Goal: Information Seeking & Learning: Learn about a topic

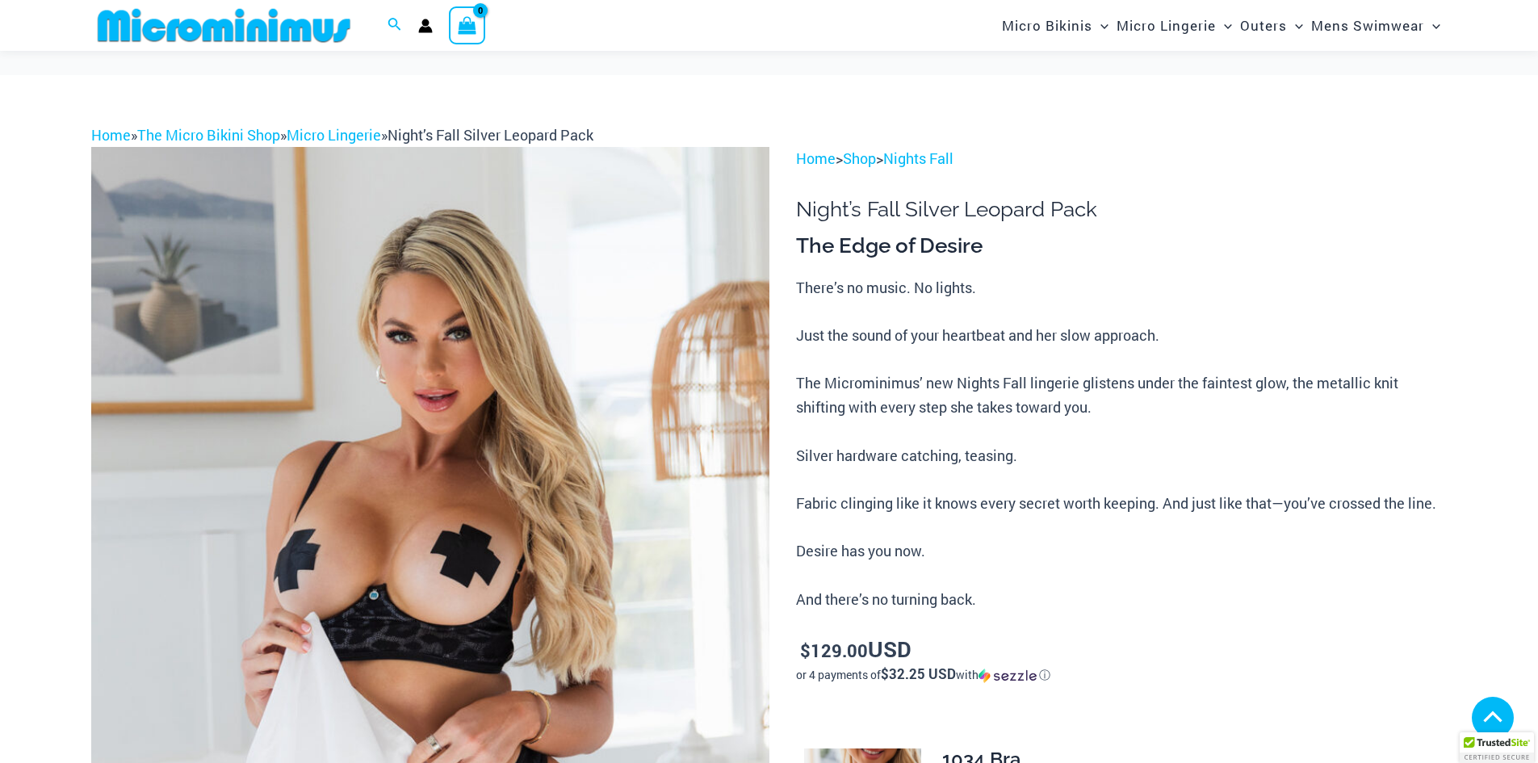
scroll to position [1116, 0]
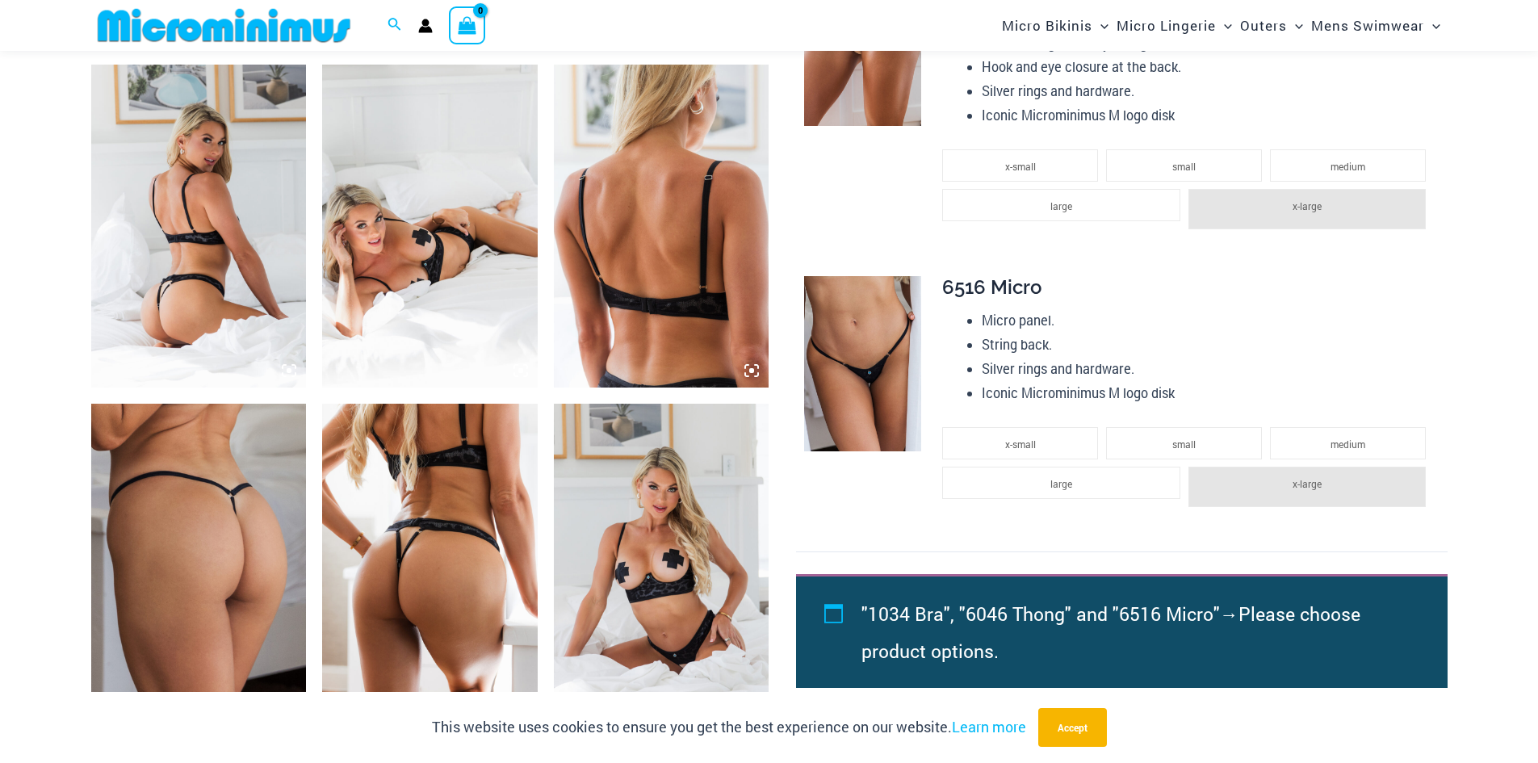
click at [233, 583] on img at bounding box center [199, 565] width 216 height 323
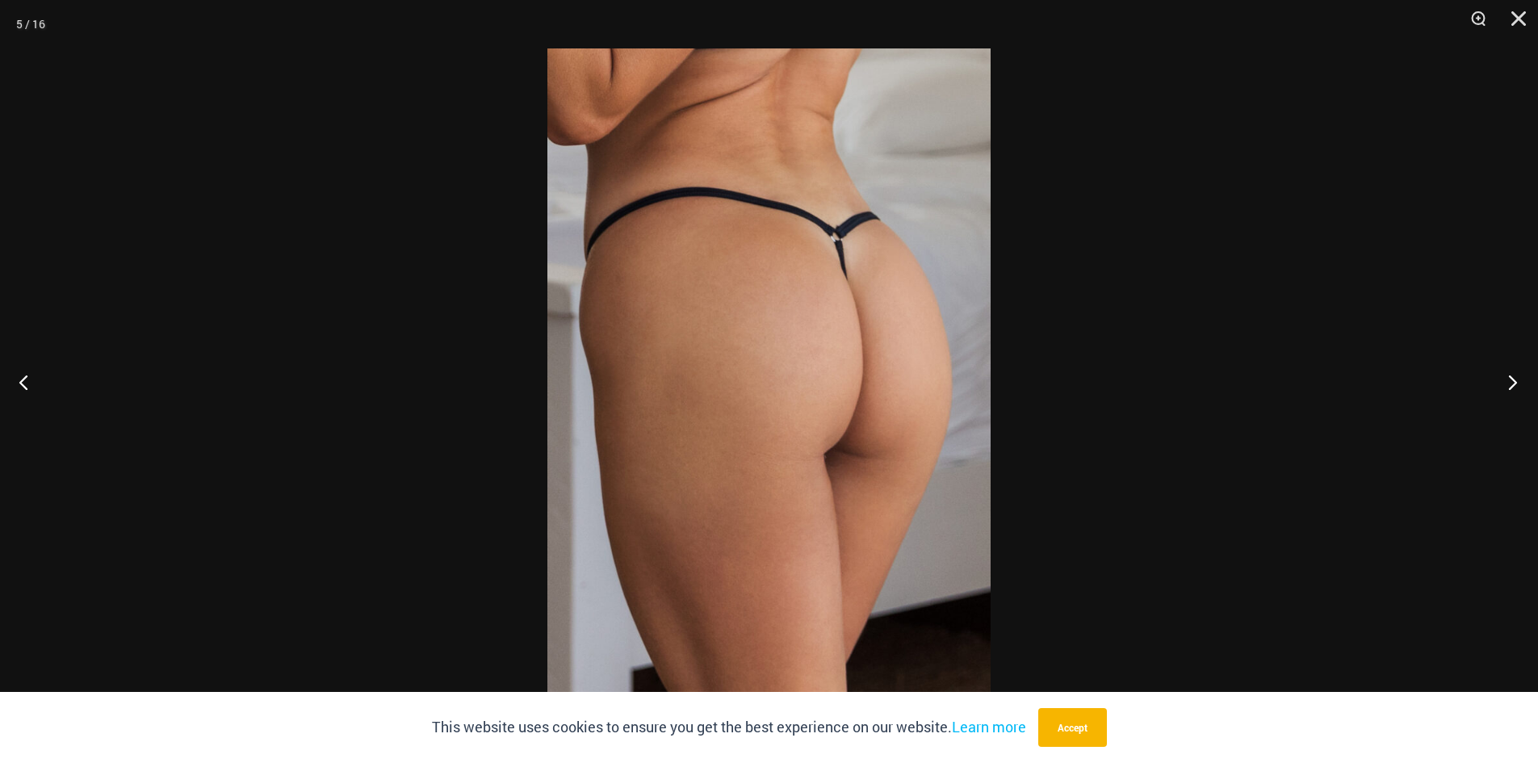
click at [1508, 382] on button "Next" at bounding box center [1508, 382] width 61 height 81
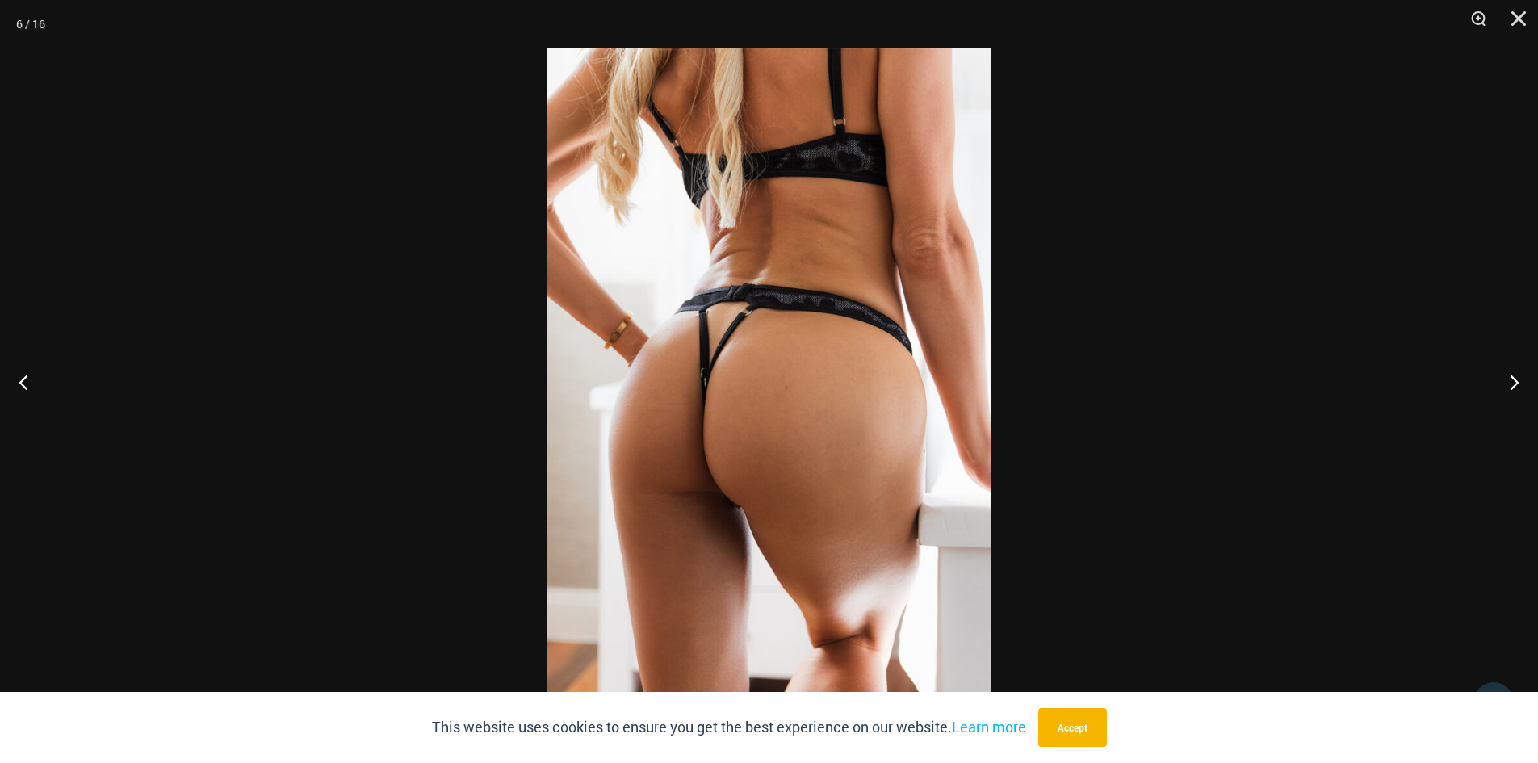
click at [732, 507] on img at bounding box center [769, 381] width 444 height 666
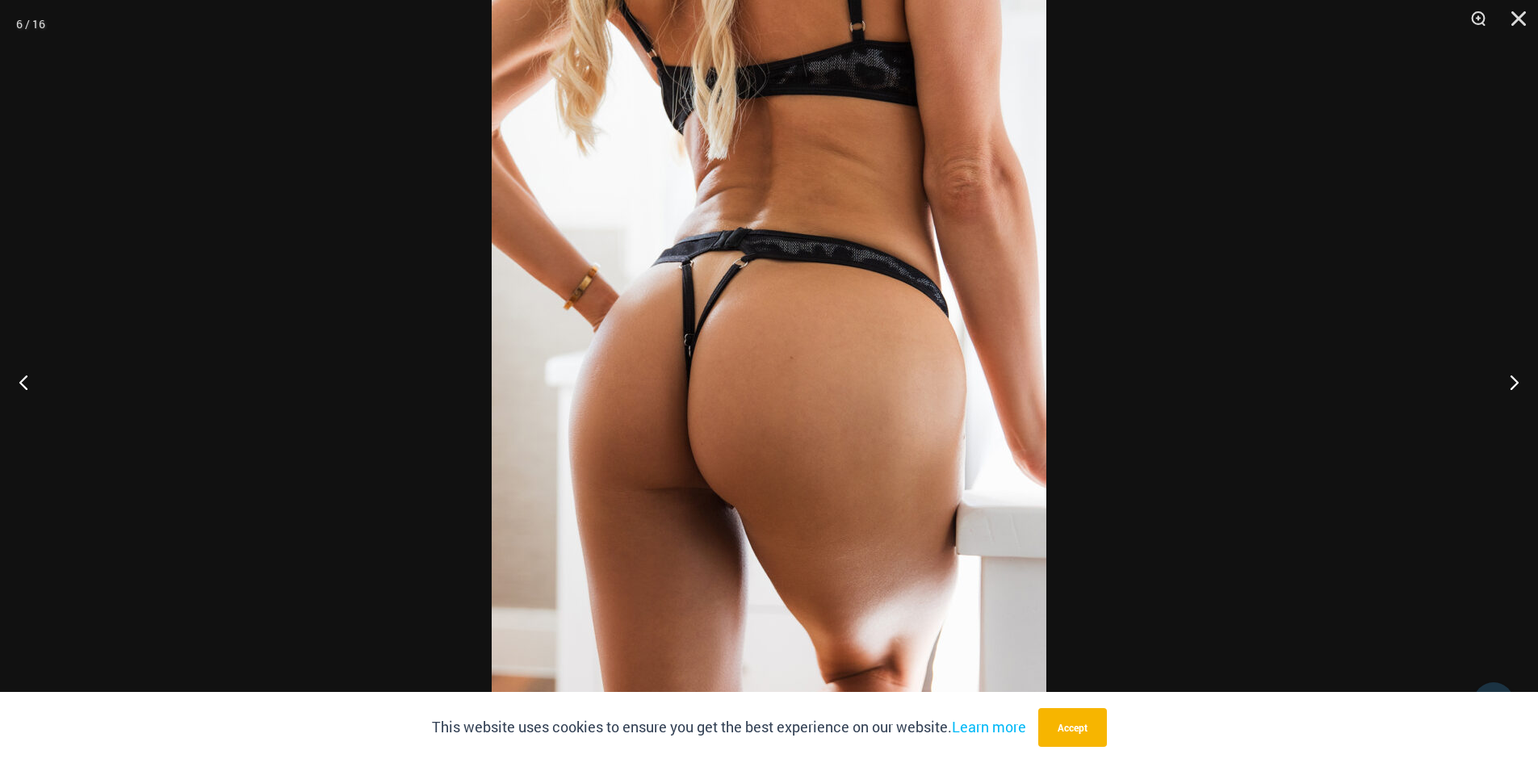
click at [732, 507] on img at bounding box center [769, 351] width 555 height 832
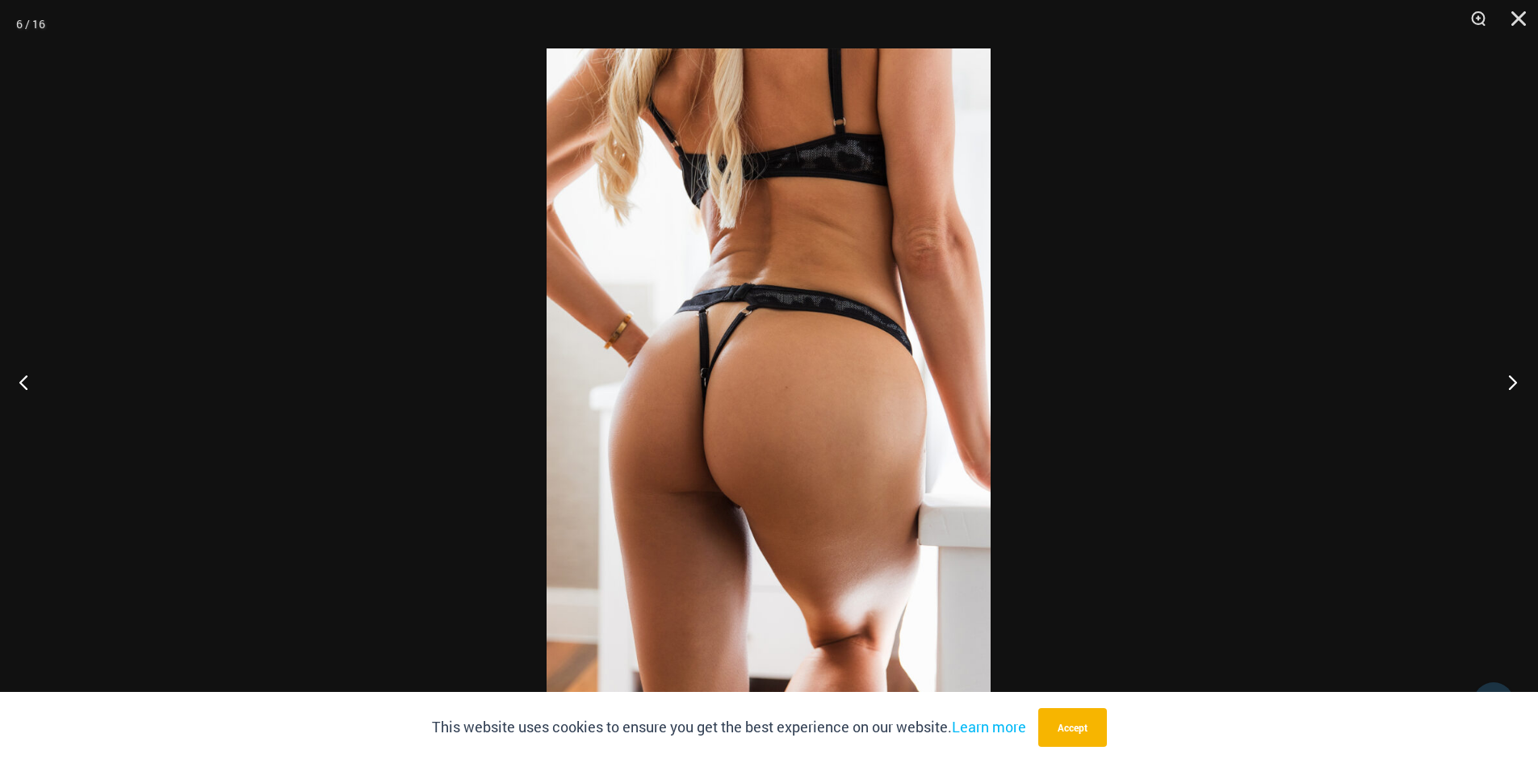
click at [1514, 382] on button "Next" at bounding box center [1508, 382] width 61 height 81
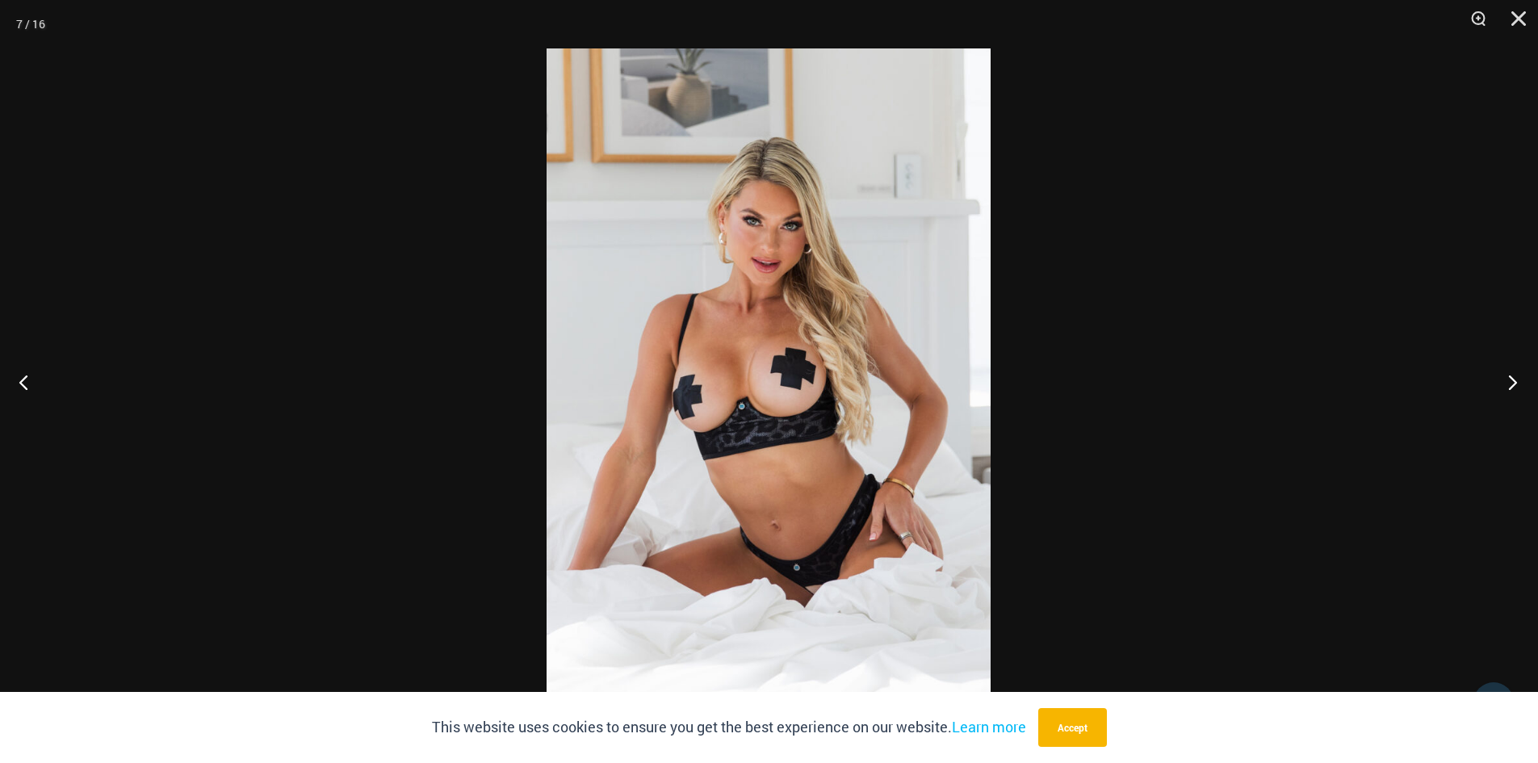
click at [1514, 381] on button "Next" at bounding box center [1508, 382] width 61 height 81
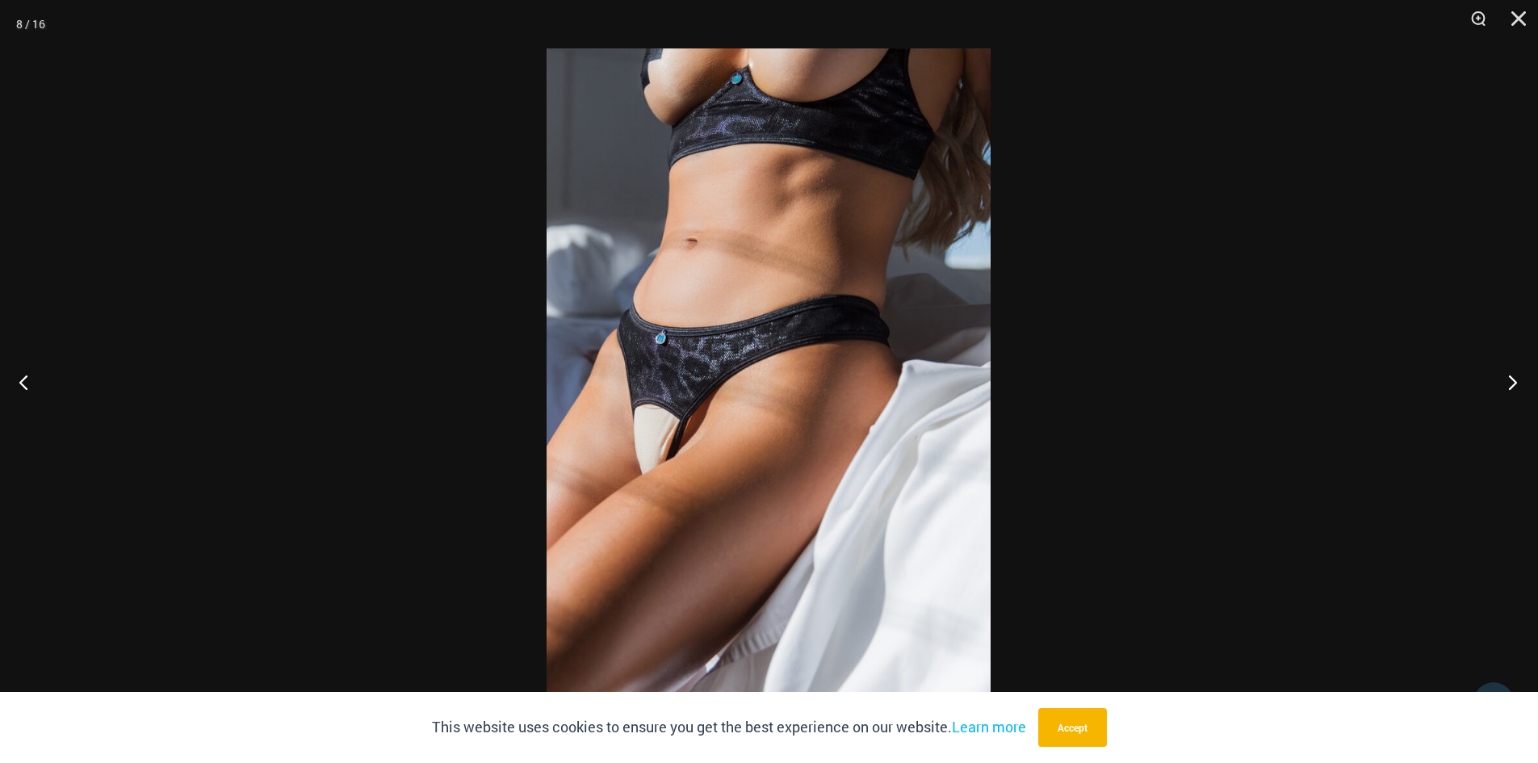
click at [1514, 381] on button "Next" at bounding box center [1508, 382] width 61 height 81
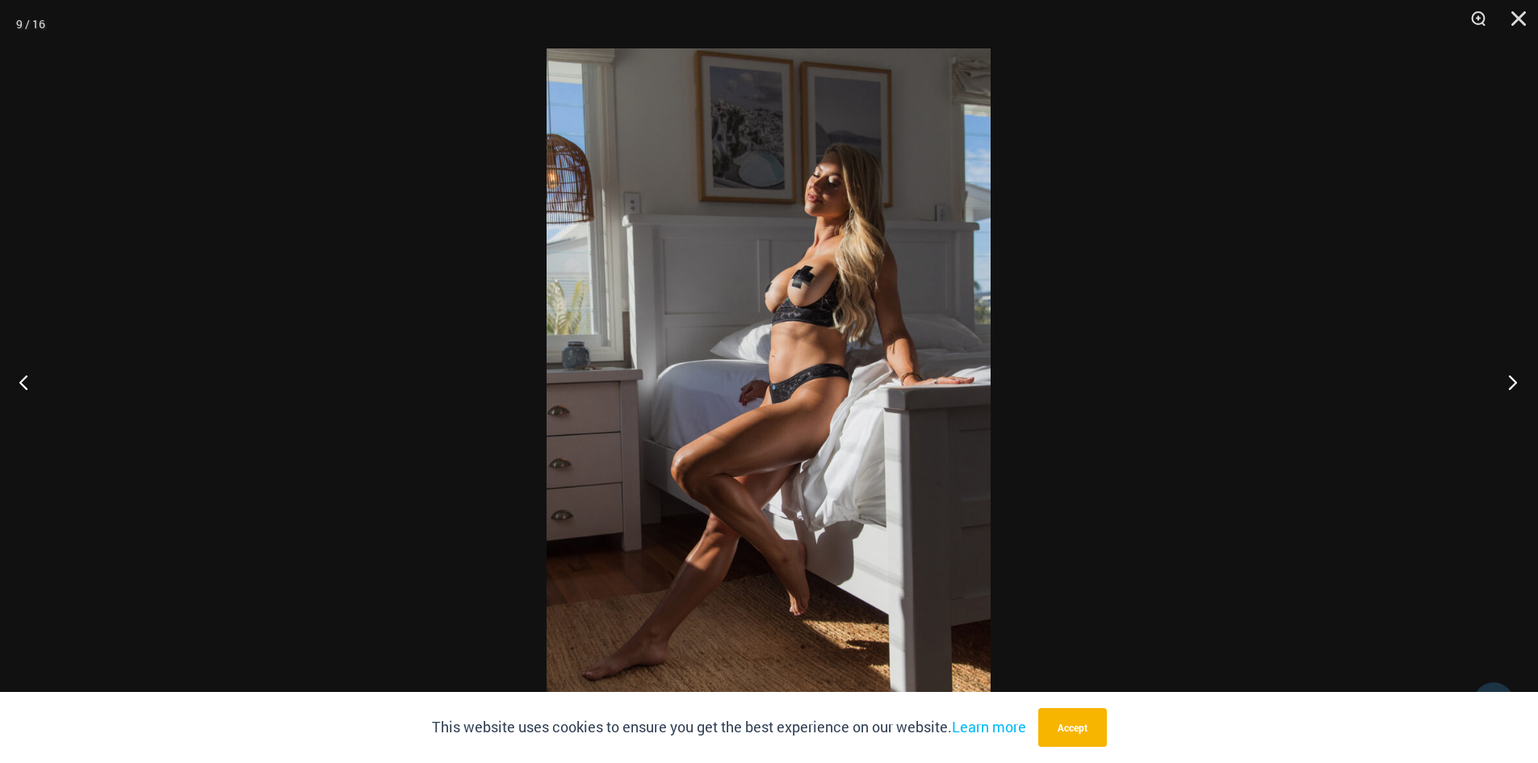
click at [1514, 381] on button "Next" at bounding box center [1508, 382] width 61 height 81
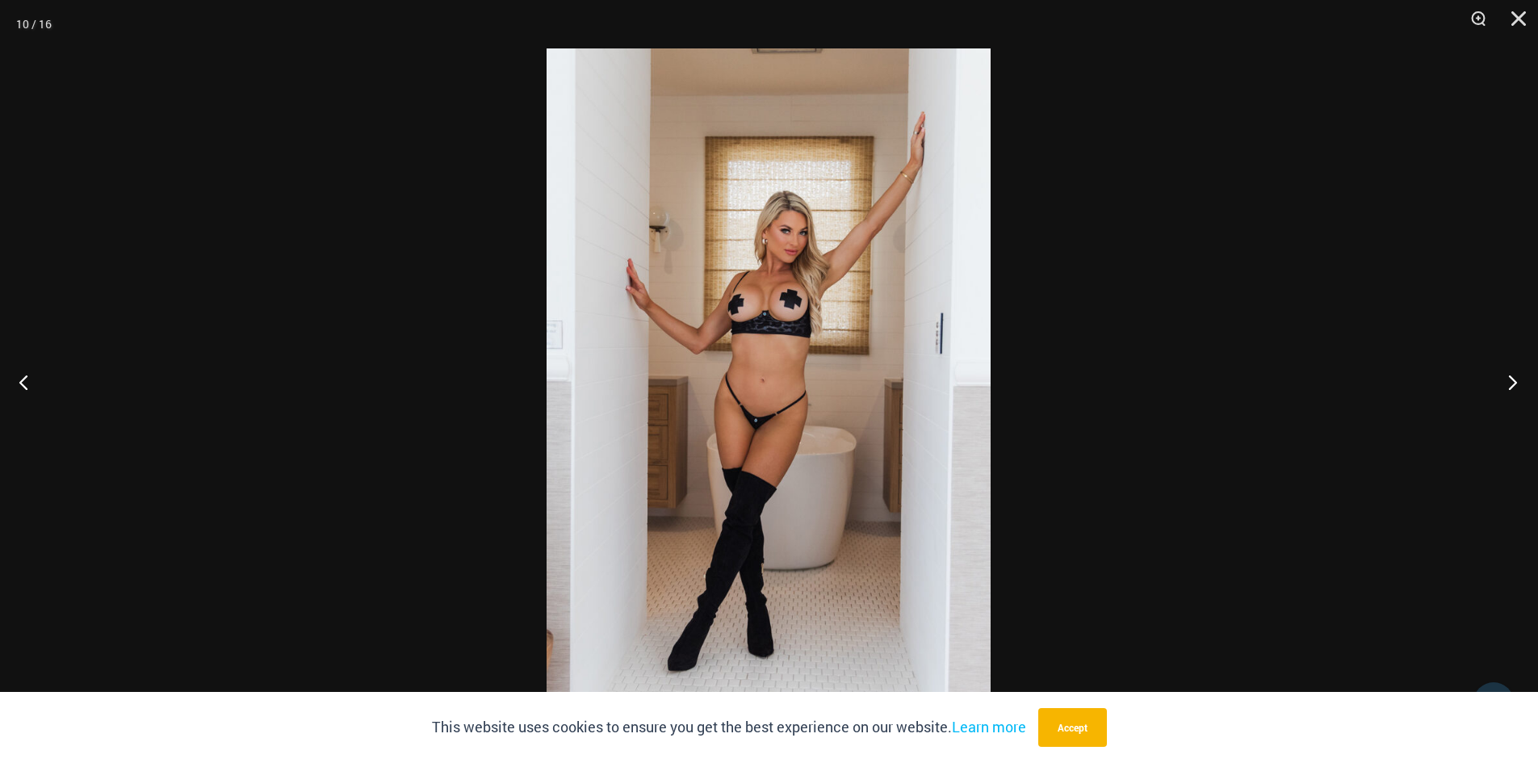
click at [1514, 381] on button "Next" at bounding box center [1508, 382] width 61 height 81
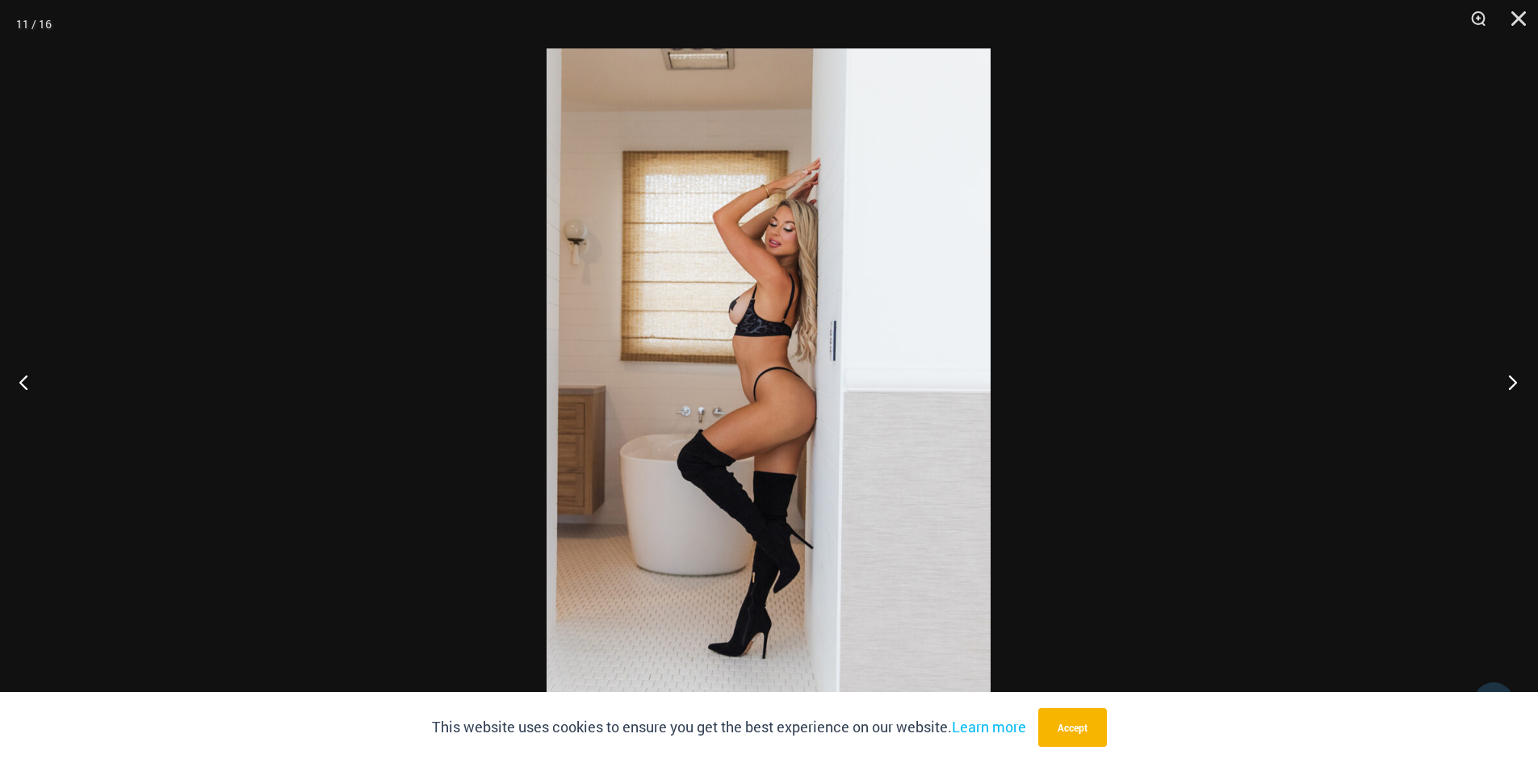
click at [1514, 381] on button "Next" at bounding box center [1508, 382] width 61 height 81
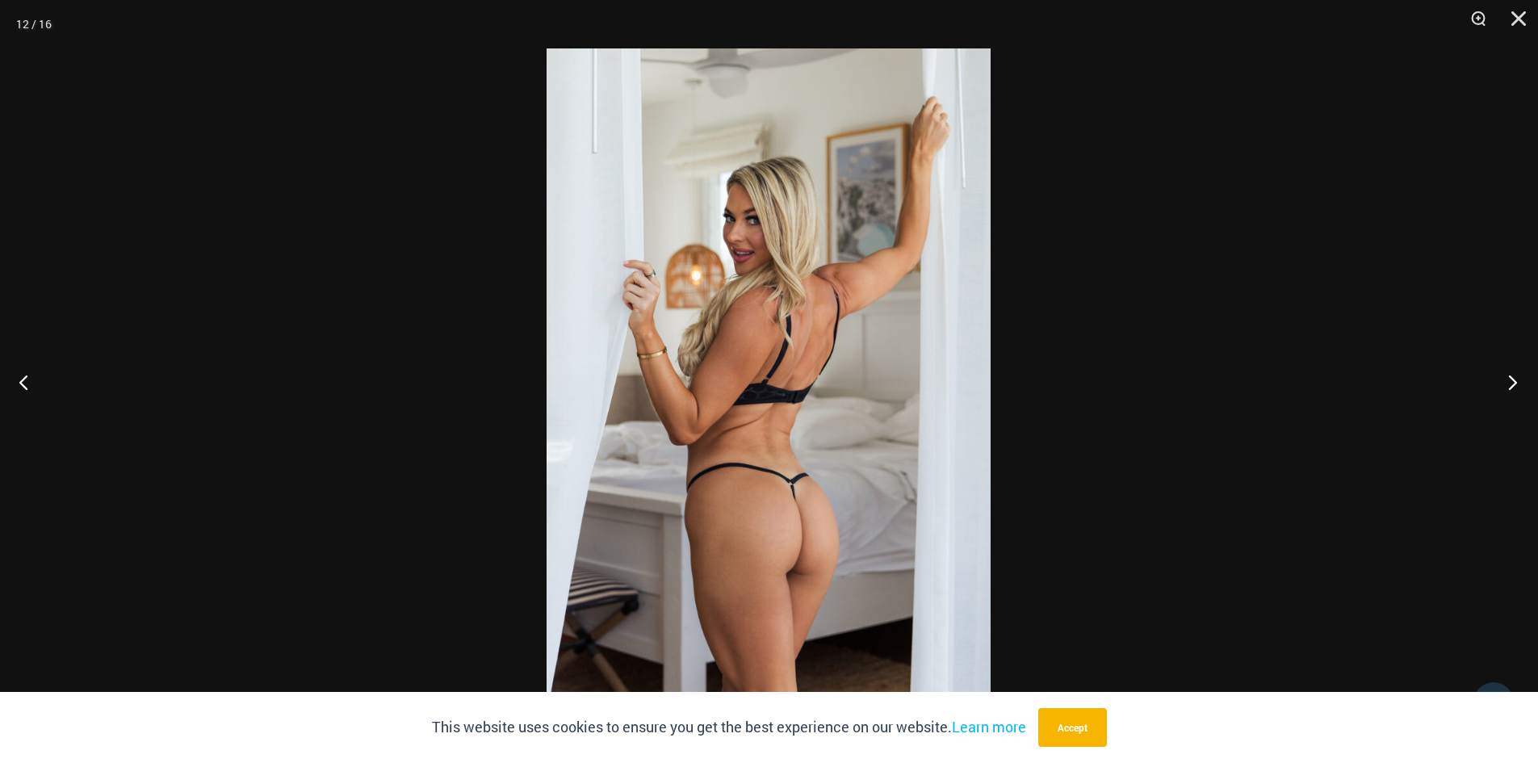
click at [1514, 381] on button "Next" at bounding box center [1508, 382] width 61 height 81
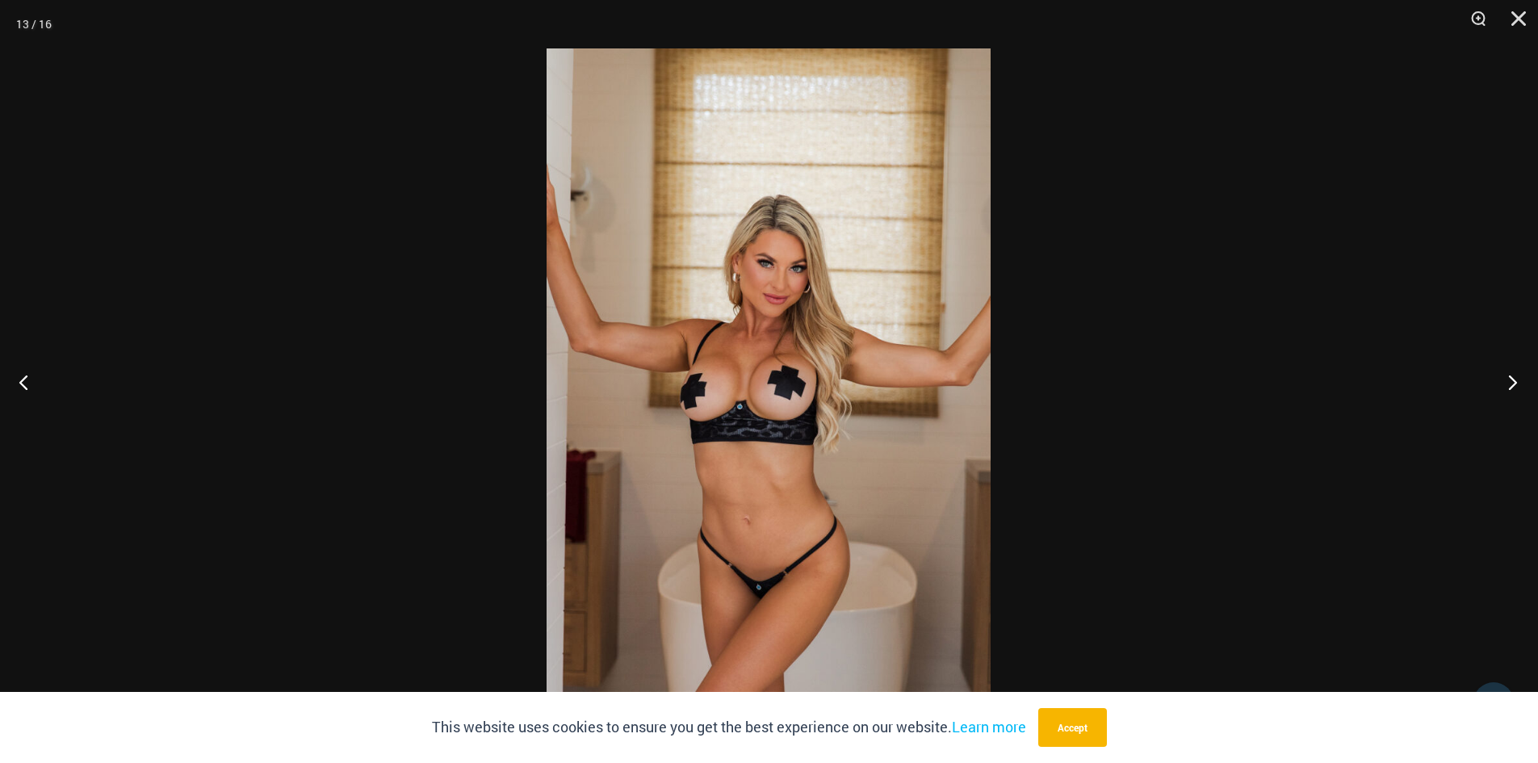
click at [1514, 381] on button "Next" at bounding box center [1508, 382] width 61 height 81
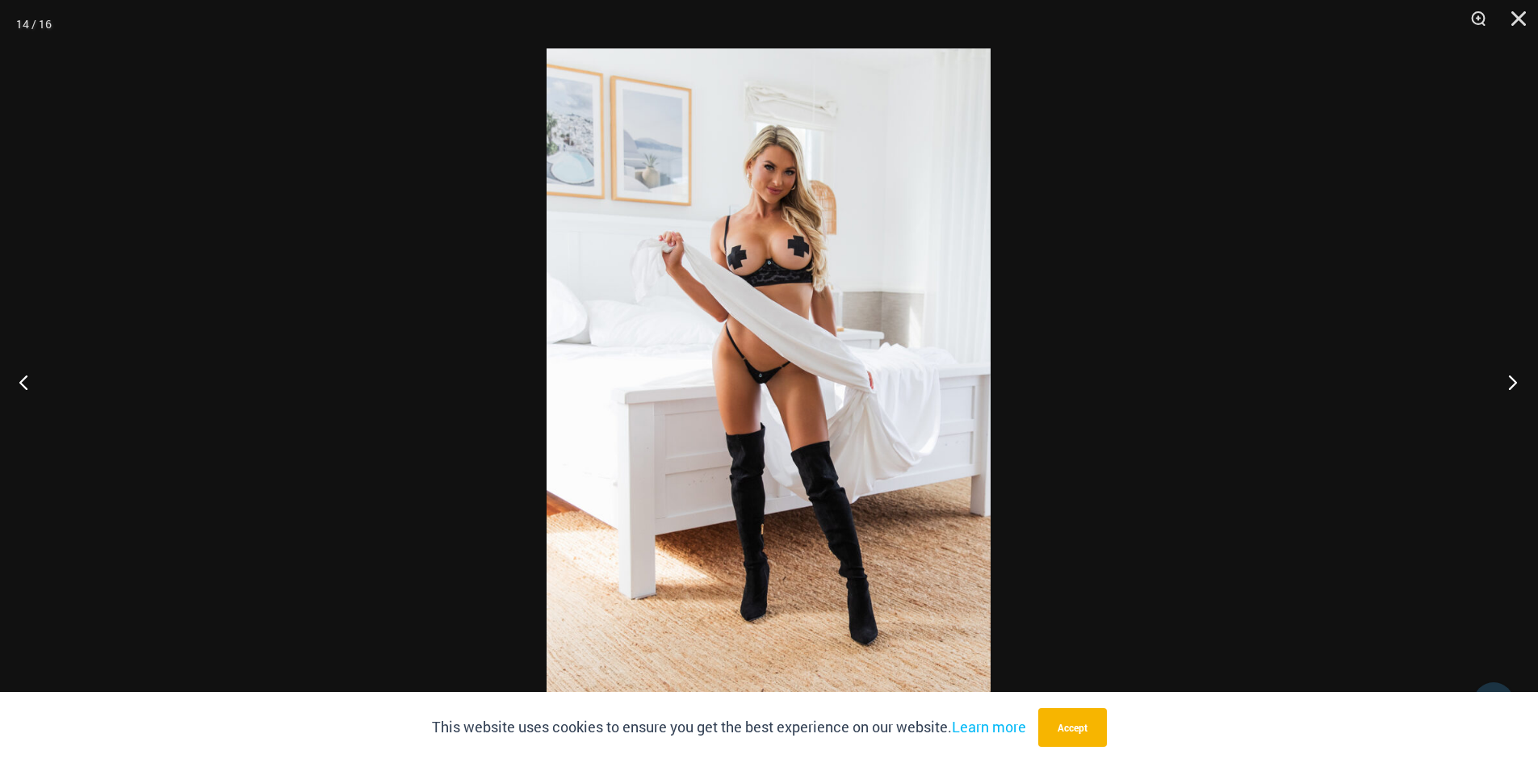
click at [1514, 381] on button "Next" at bounding box center [1508, 382] width 61 height 81
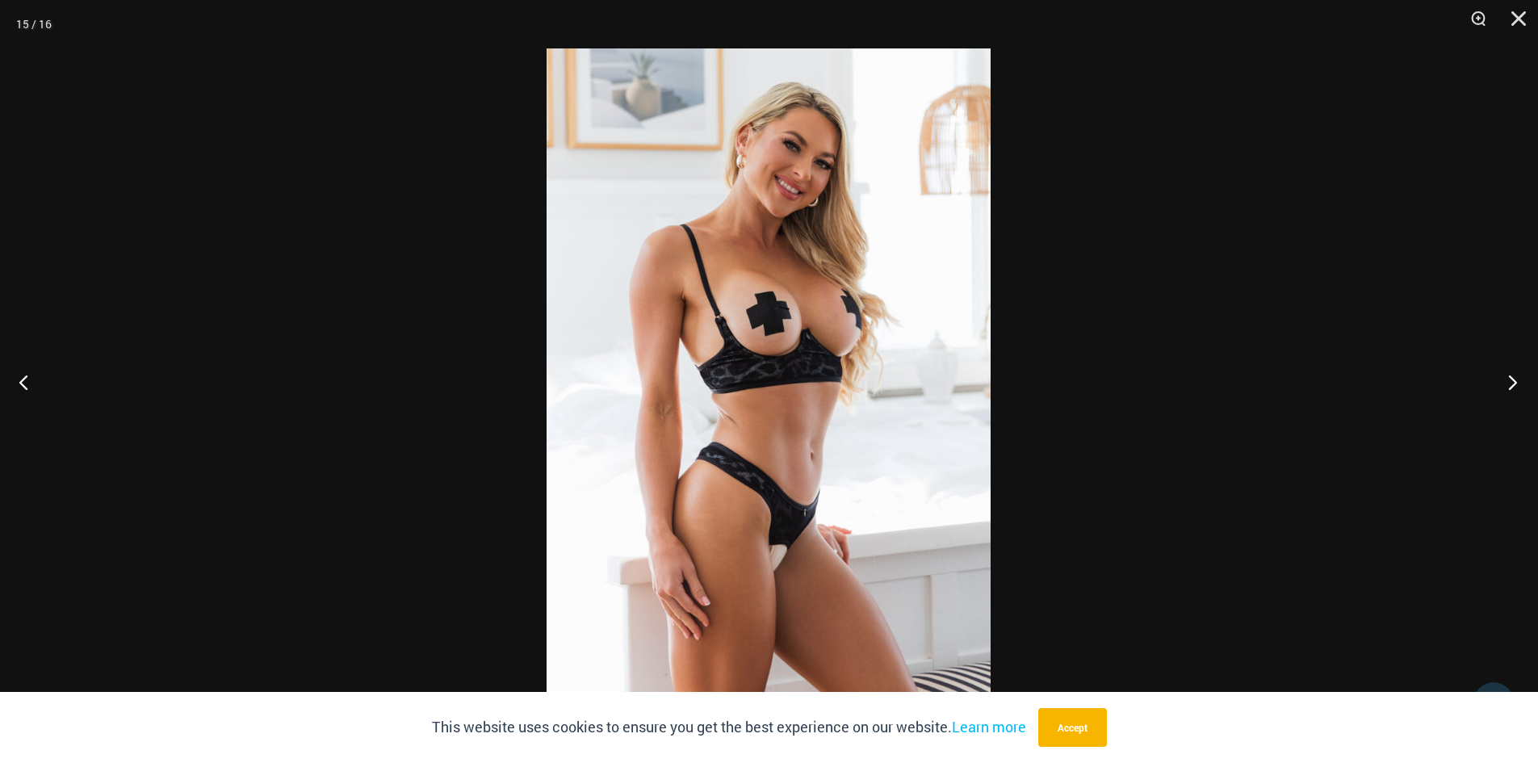
click at [1514, 381] on button "Next" at bounding box center [1508, 382] width 61 height 81
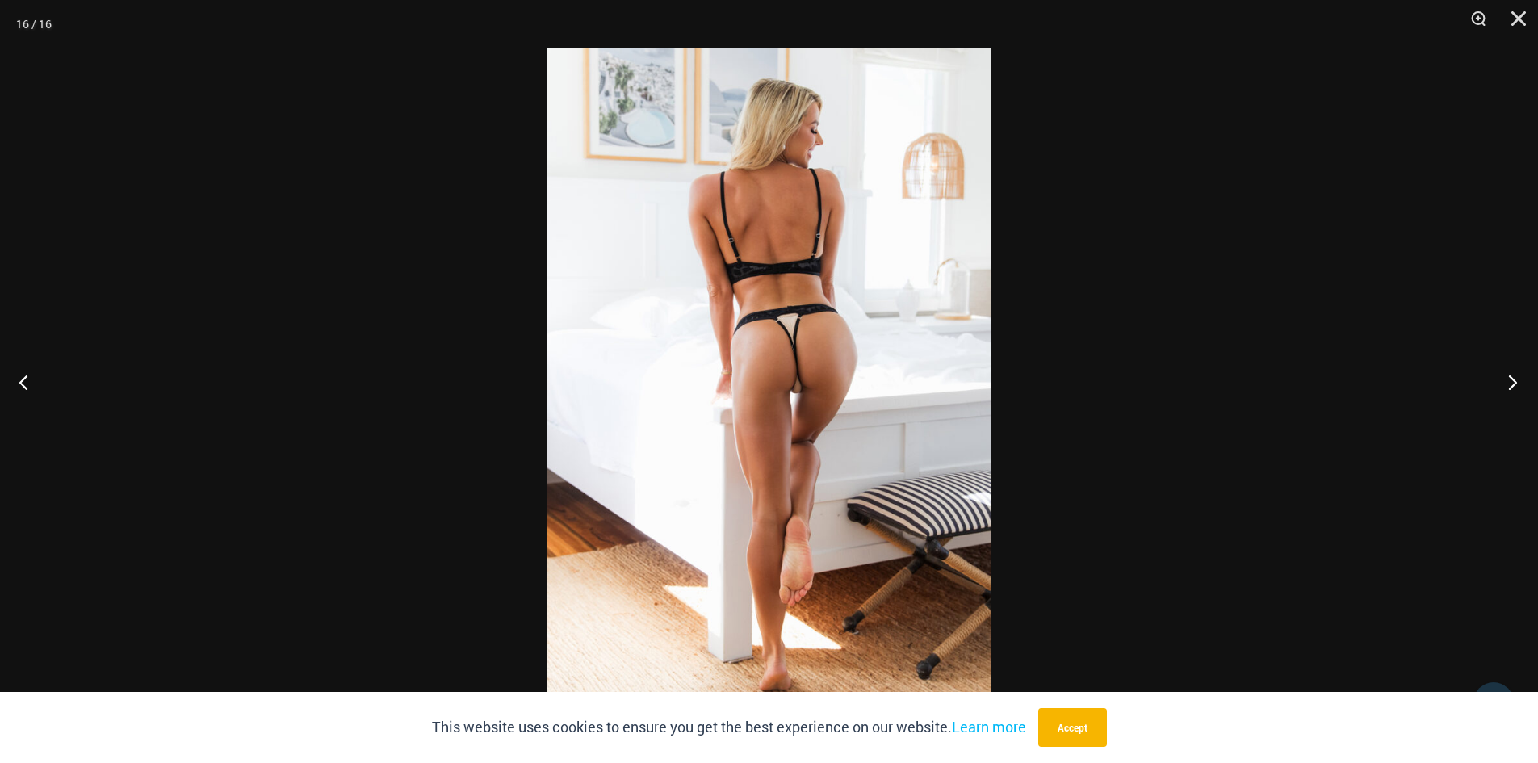
click at [1514, 381] on button "Next" at bounding box center [1508, 382] width 61 height 81
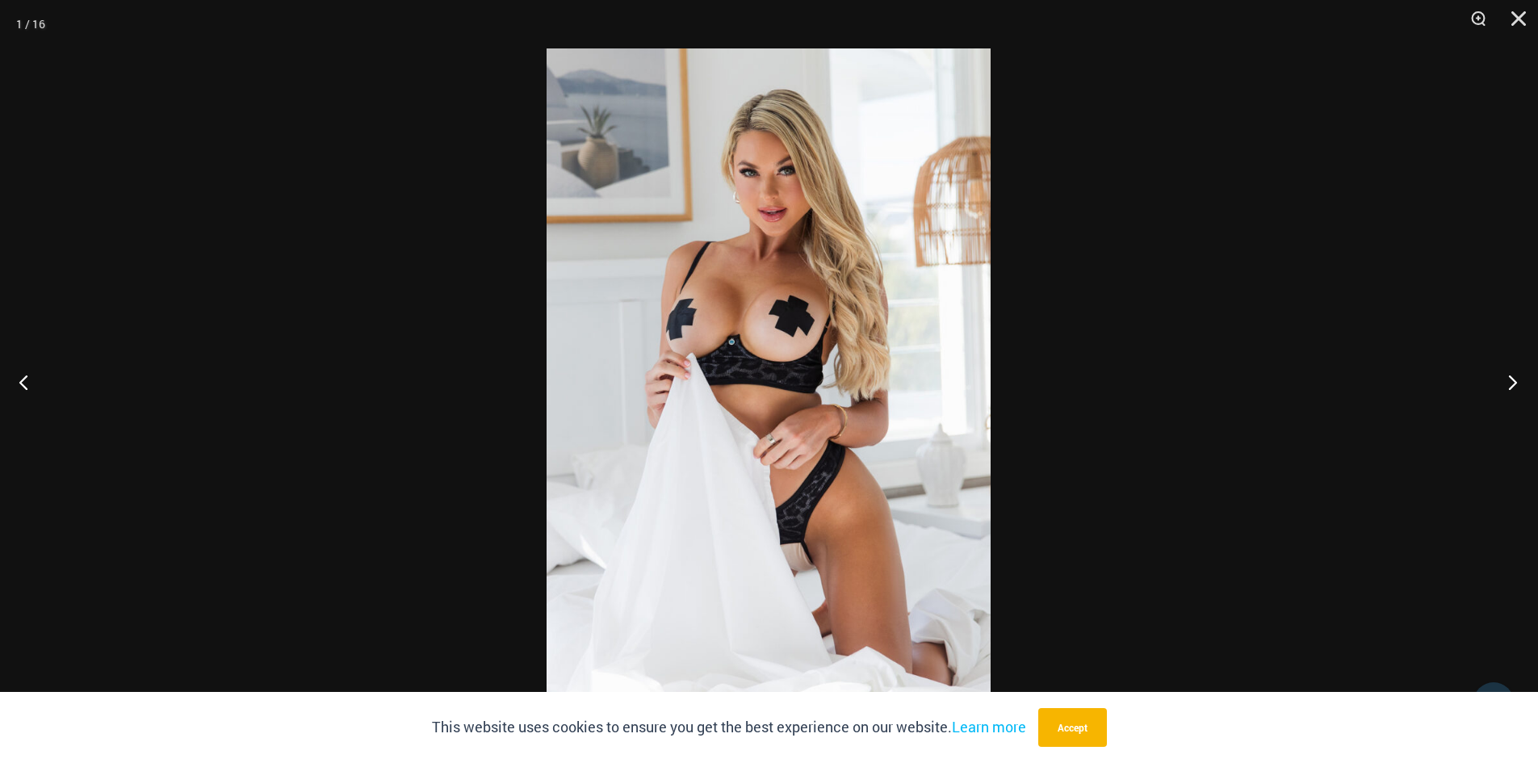
click at [1514, 381] on button "Next" at bounding box center [1508, 382] width 61 height 81
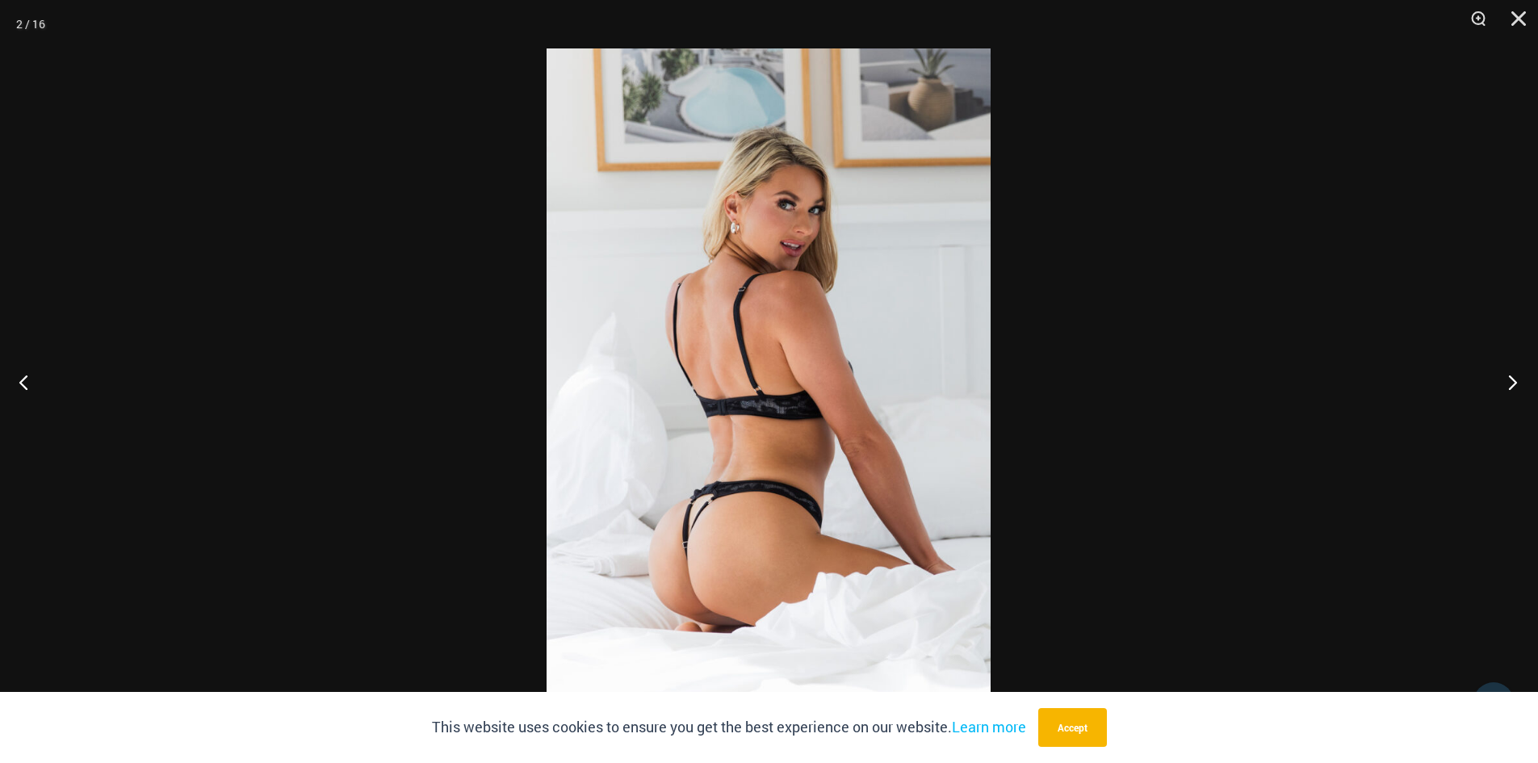
click at [1514, 381] on button "Next" at bounding box center [1508, 382] width 61 height 81
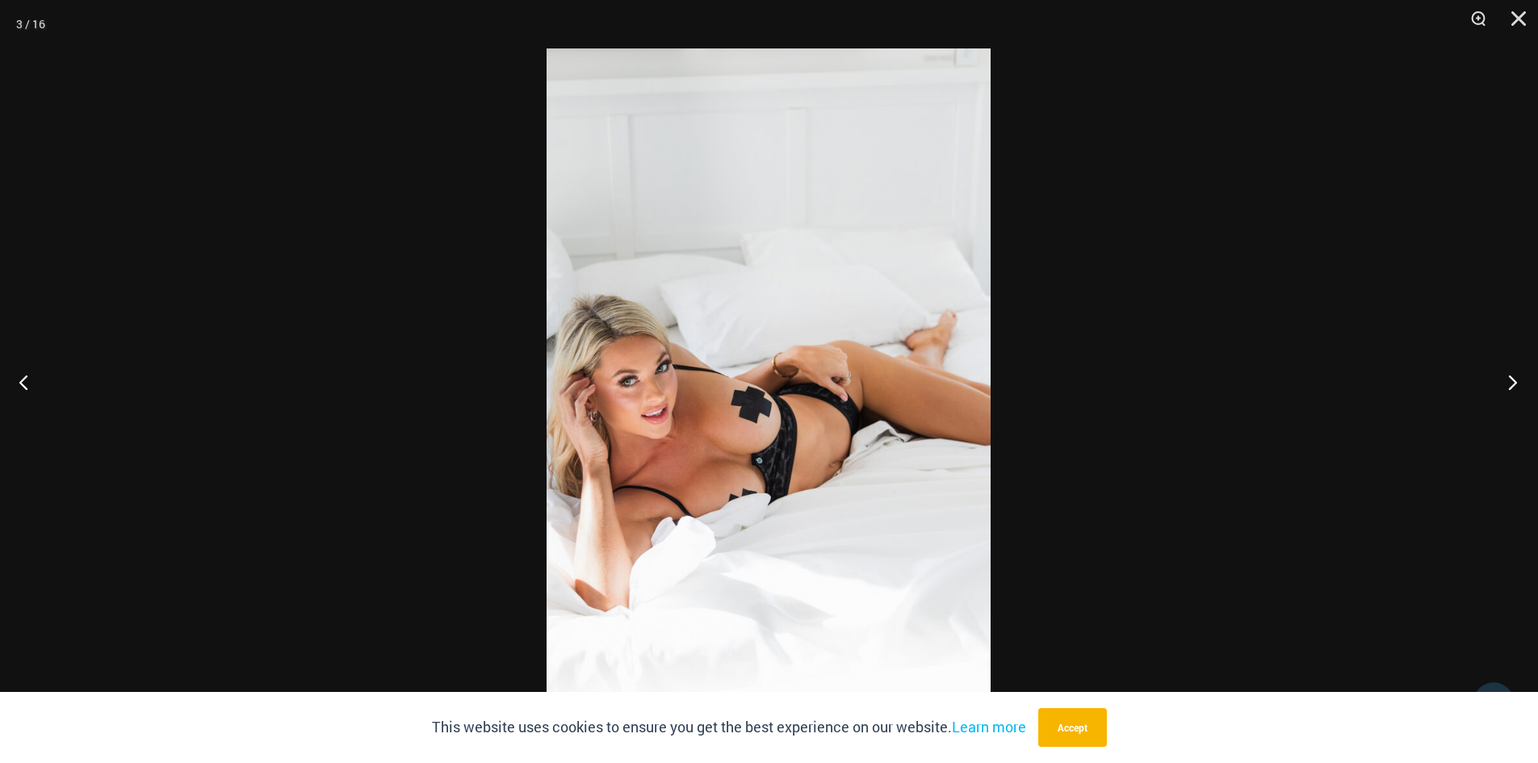
click at [1514, 381] on button "Next" at bounding box center [1508, 382] width 61 height 81
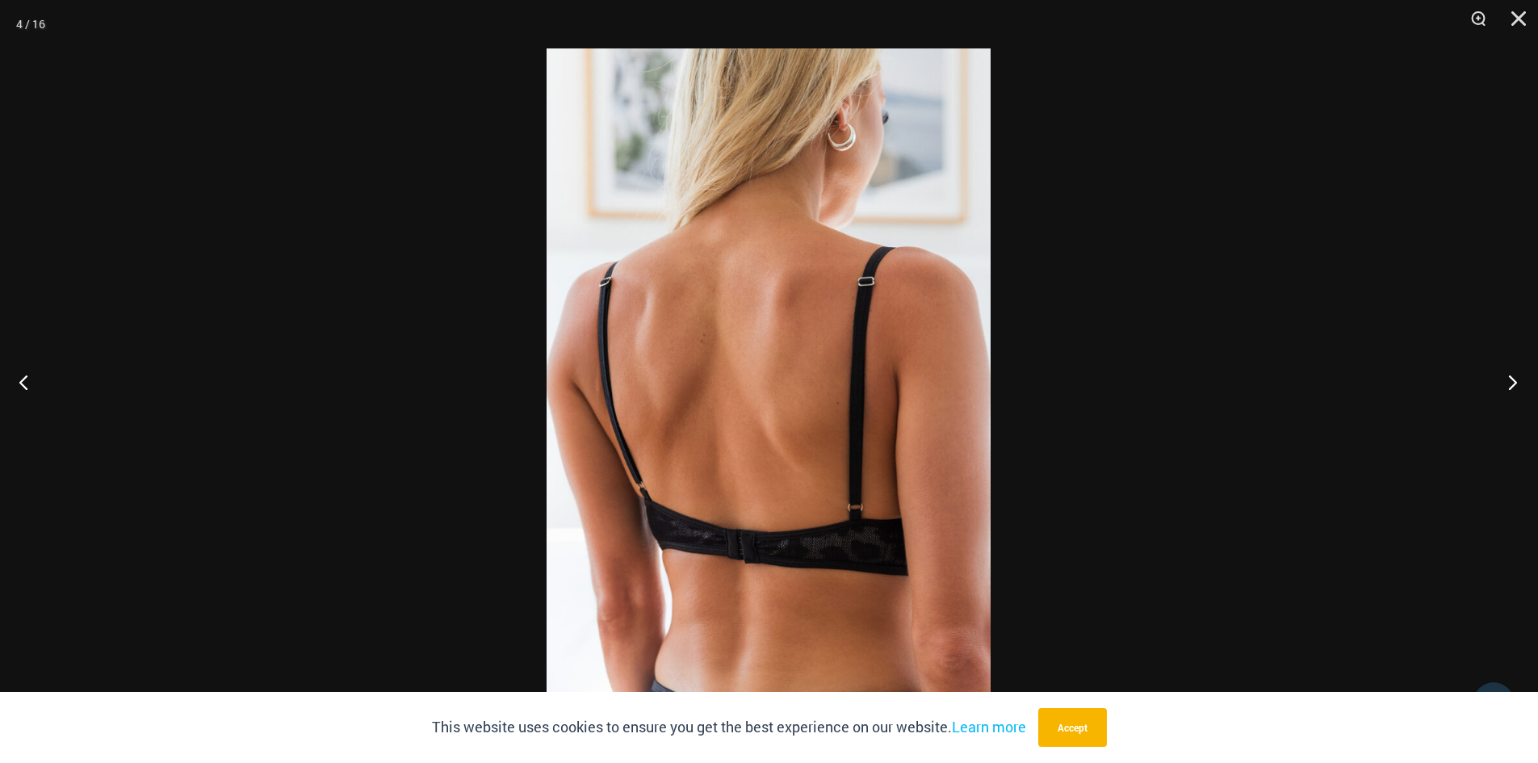
click at [1514, 381] on button "Next" at bounding box center [1508, 382] width 61 height 81
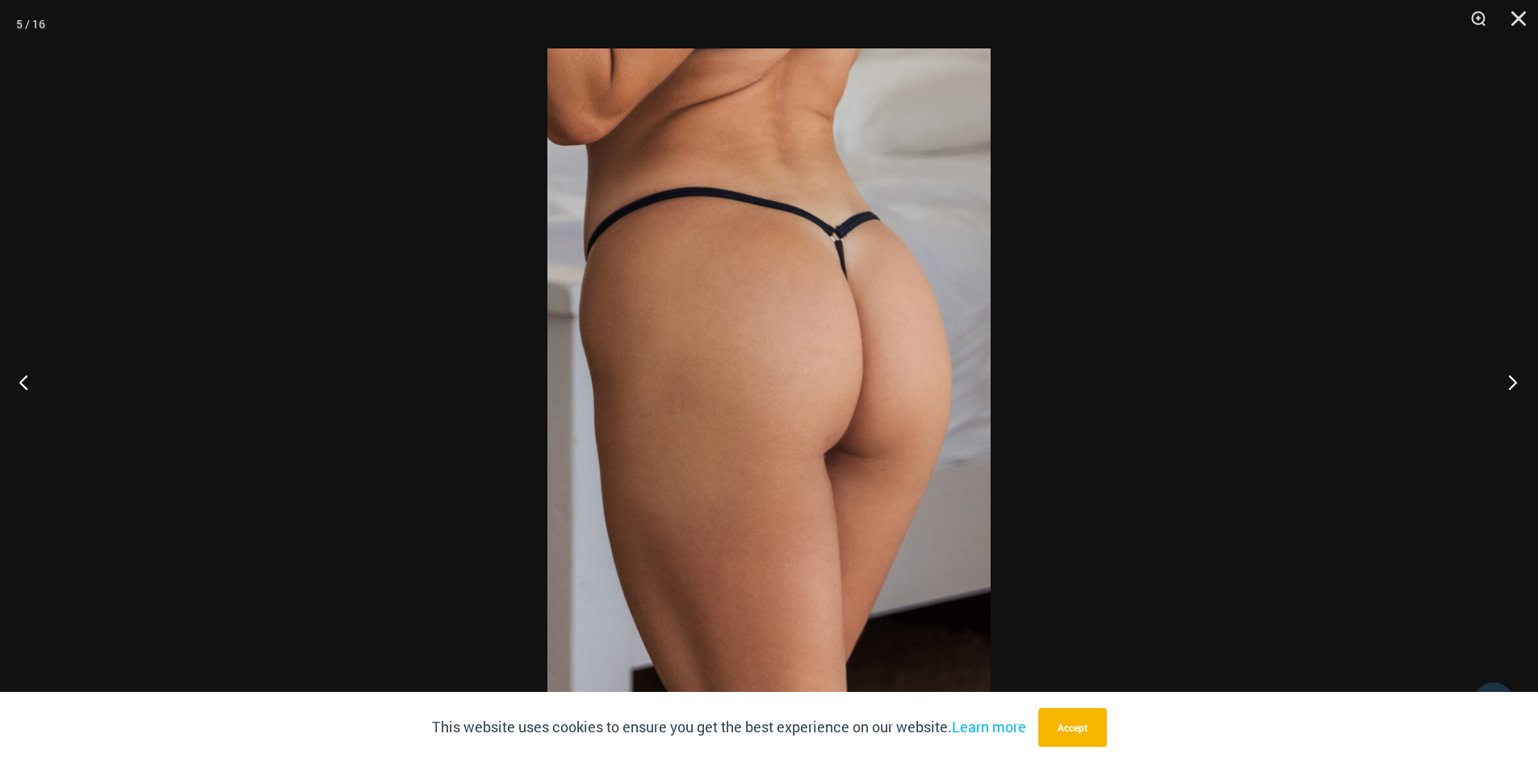
click at [1514, 381] on button "Next" at bounding box center [1508, 382] width 61 height 81
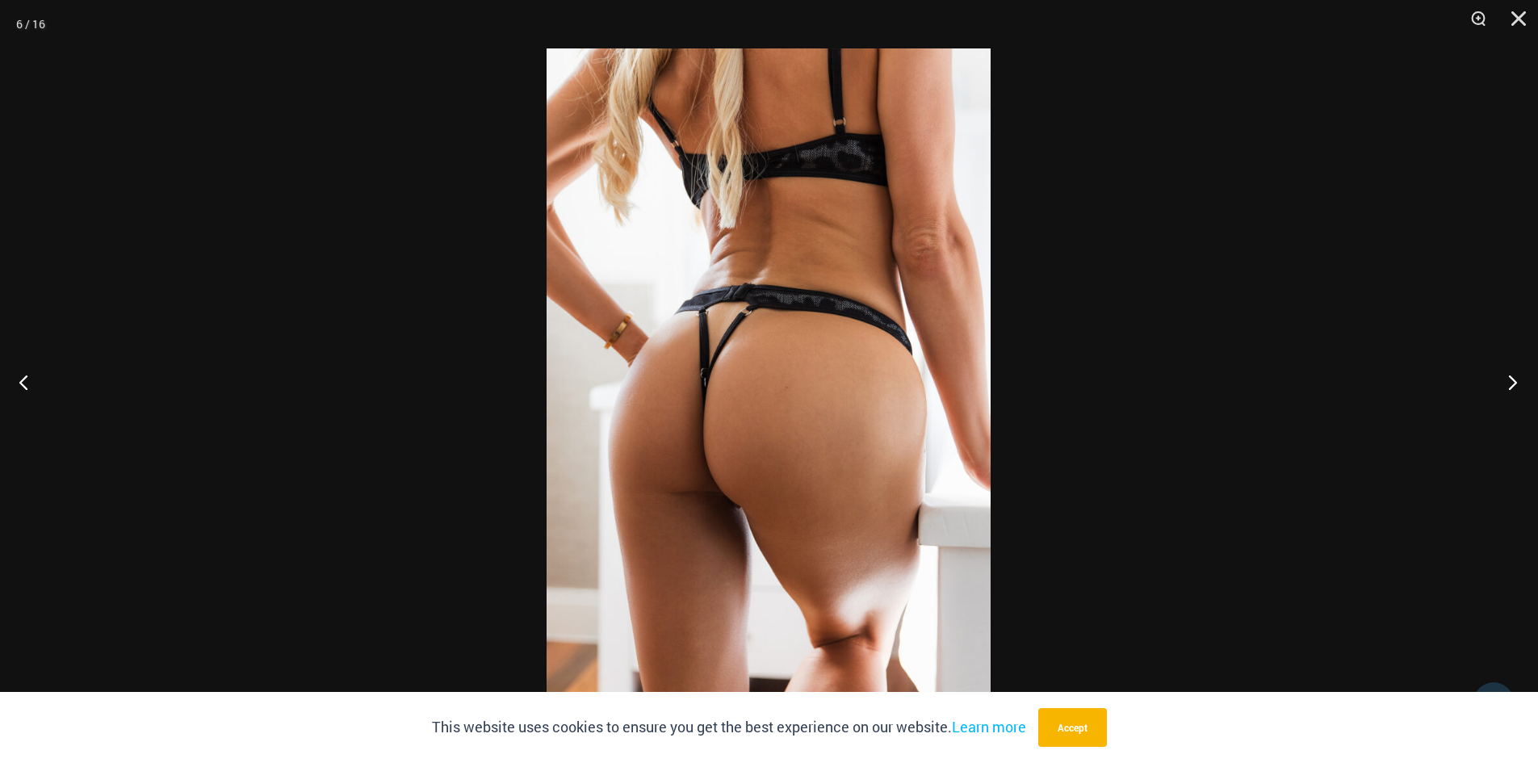
click at [1514, 381] on button "Next" at bounding box center [1508, 382] width 61 height 81
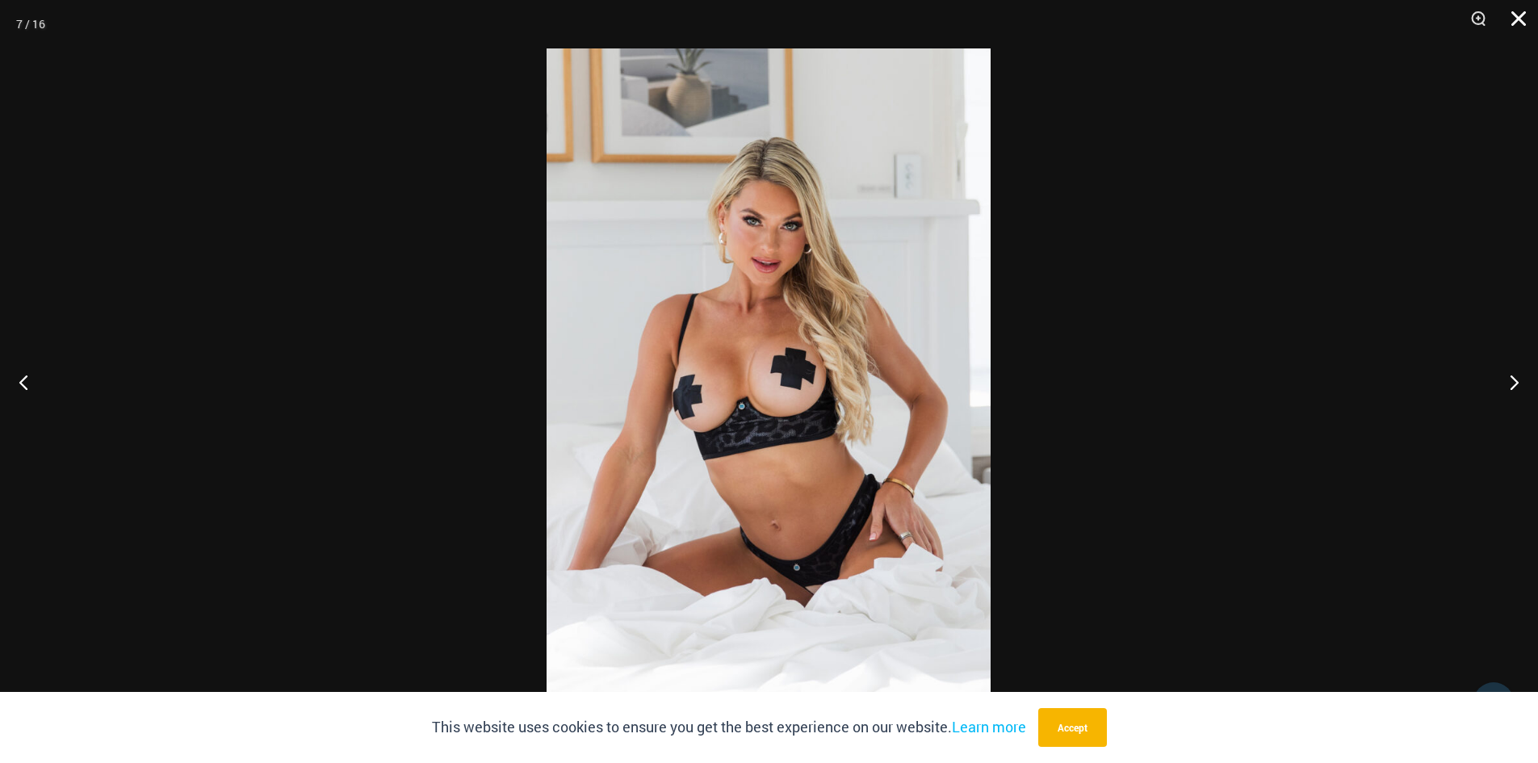
click at [1516, 20] on button "Close" at bounding box center [1513, 24] width 40 height 48
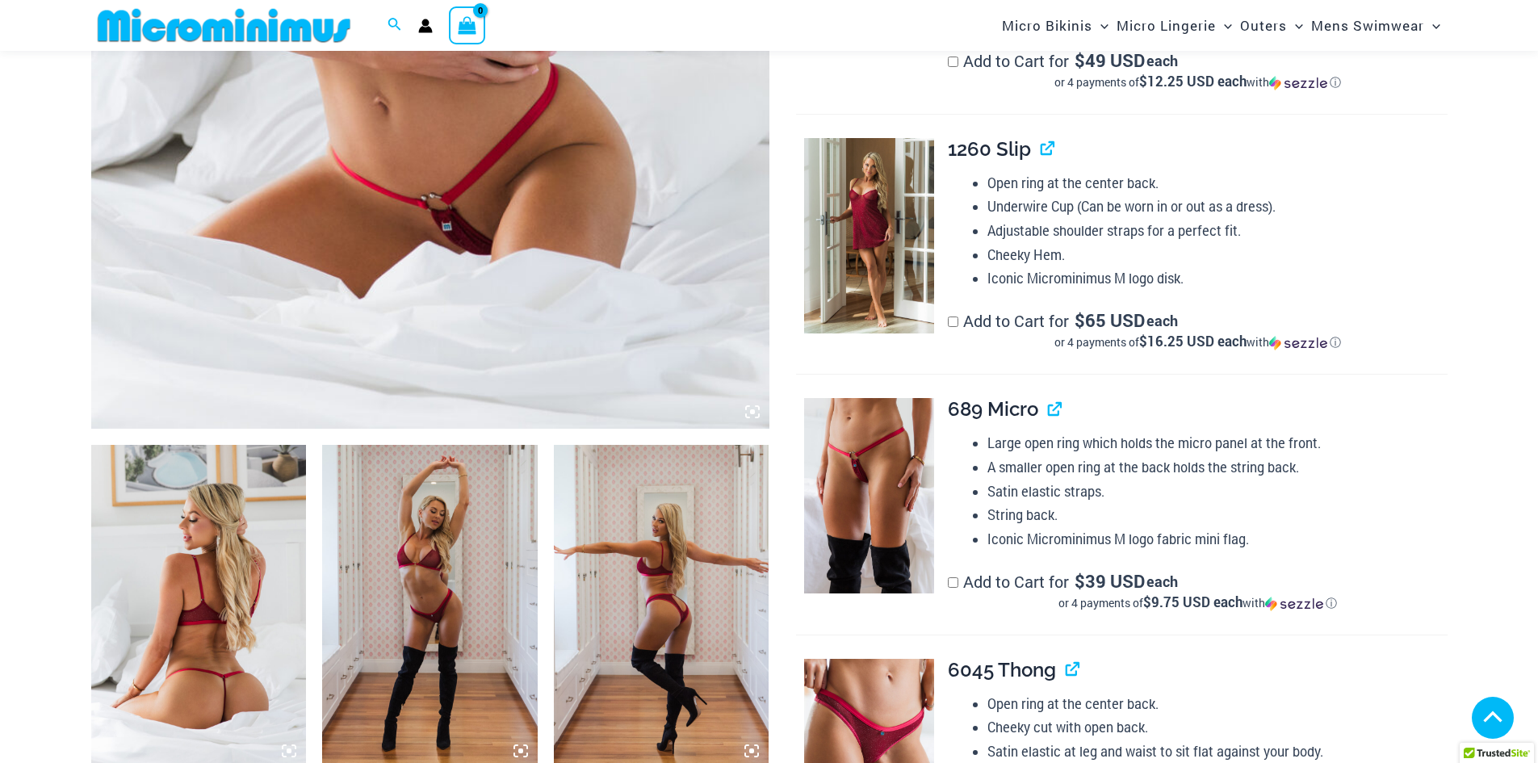
scroll to position [963, 0]
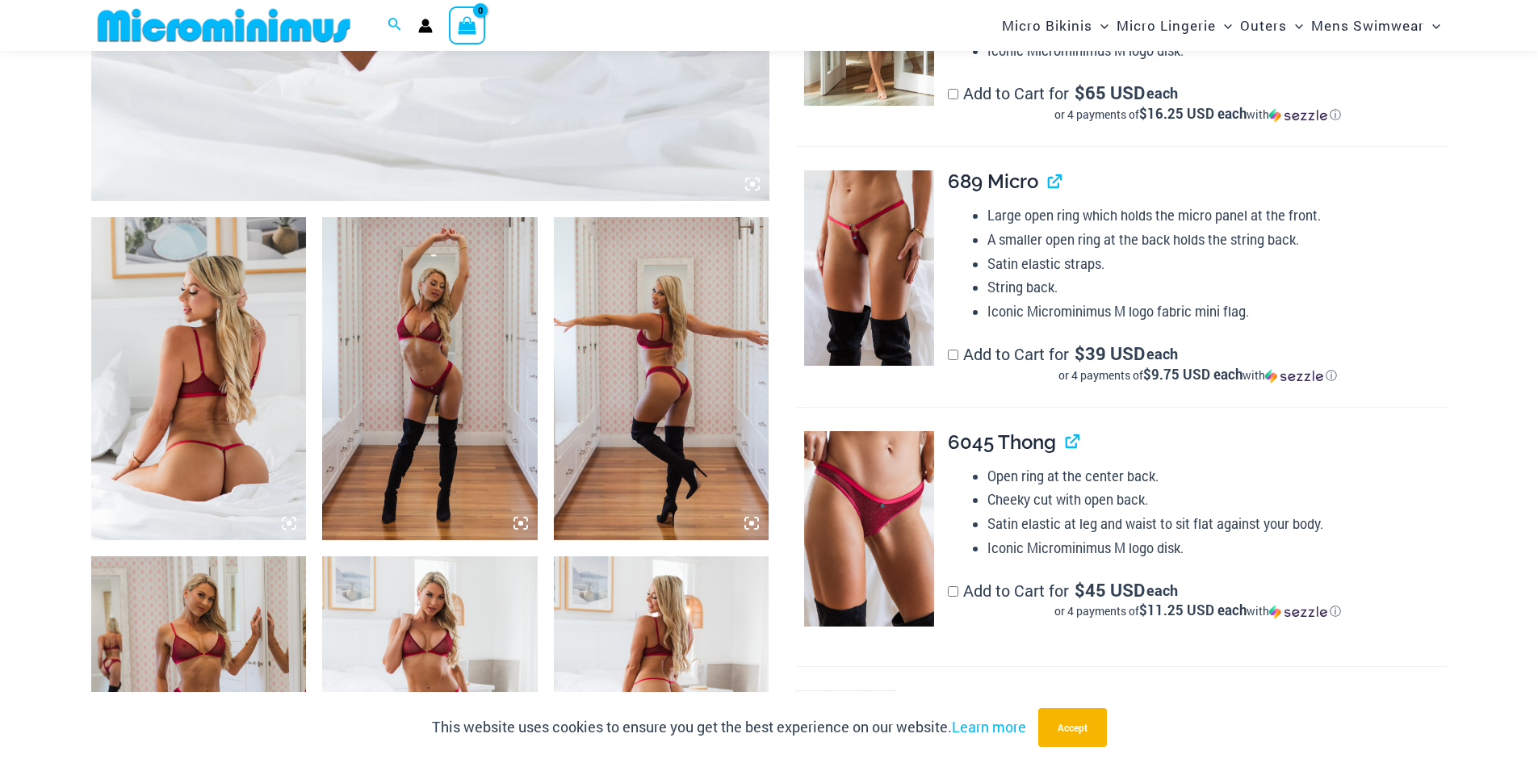
click at [753, 183] on icon at bounding box center [752, 184] width 5 height 5
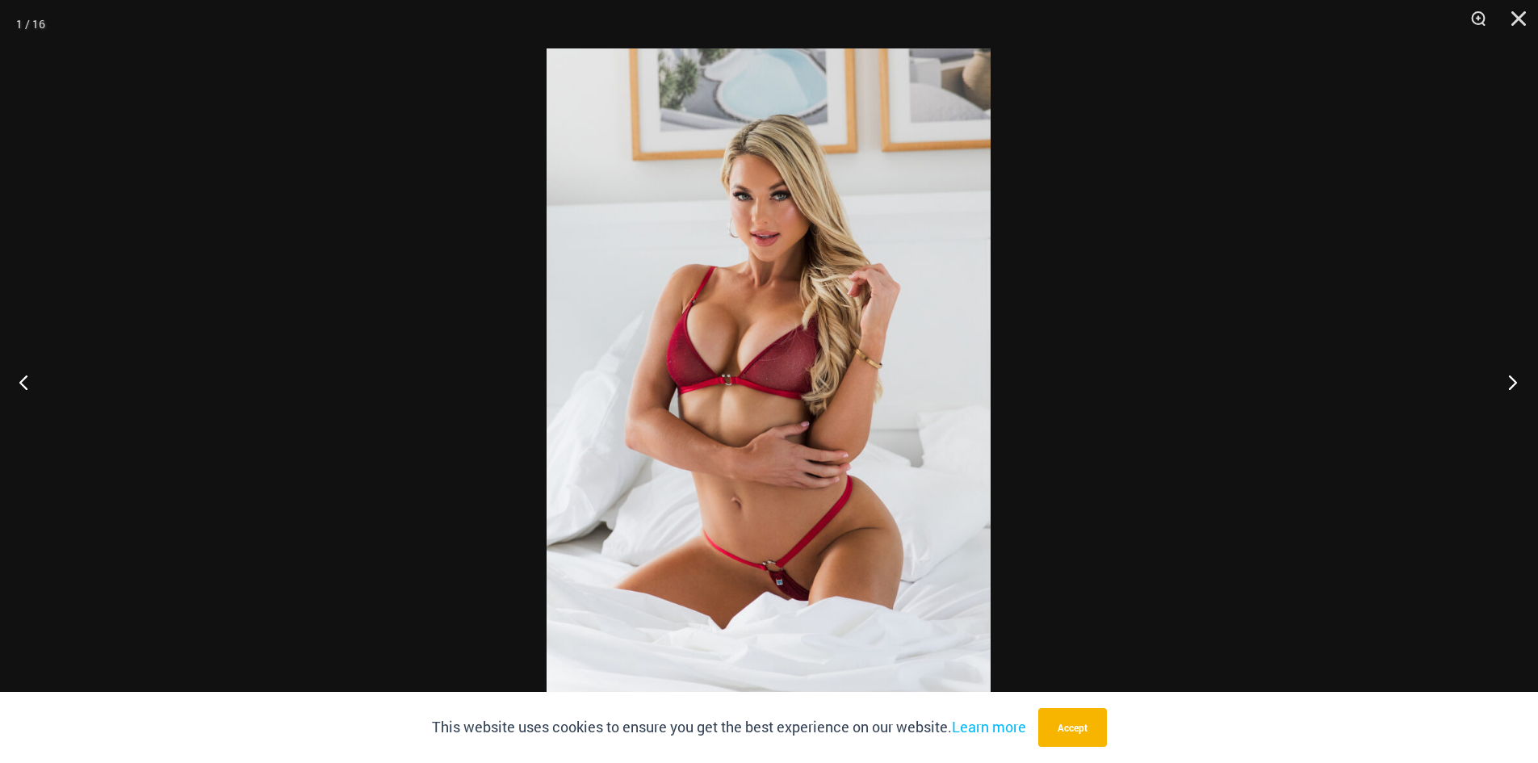
click at [1512, 384] on button "Next" at bounding box center [1508, 382] width 61 height 81
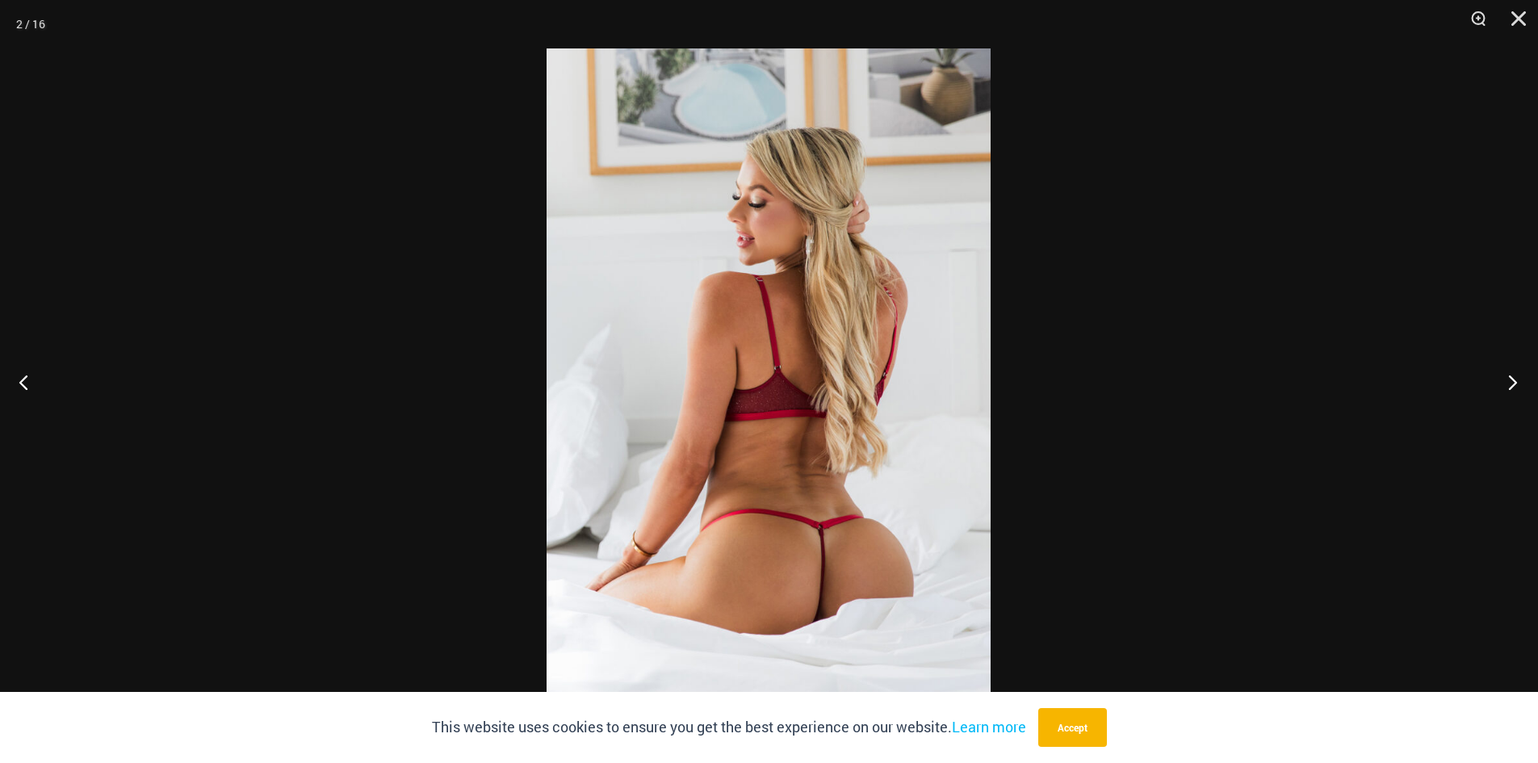
click at [1512, 384] on button "Next" at bounding box center [1508, 382] width 61 height 81
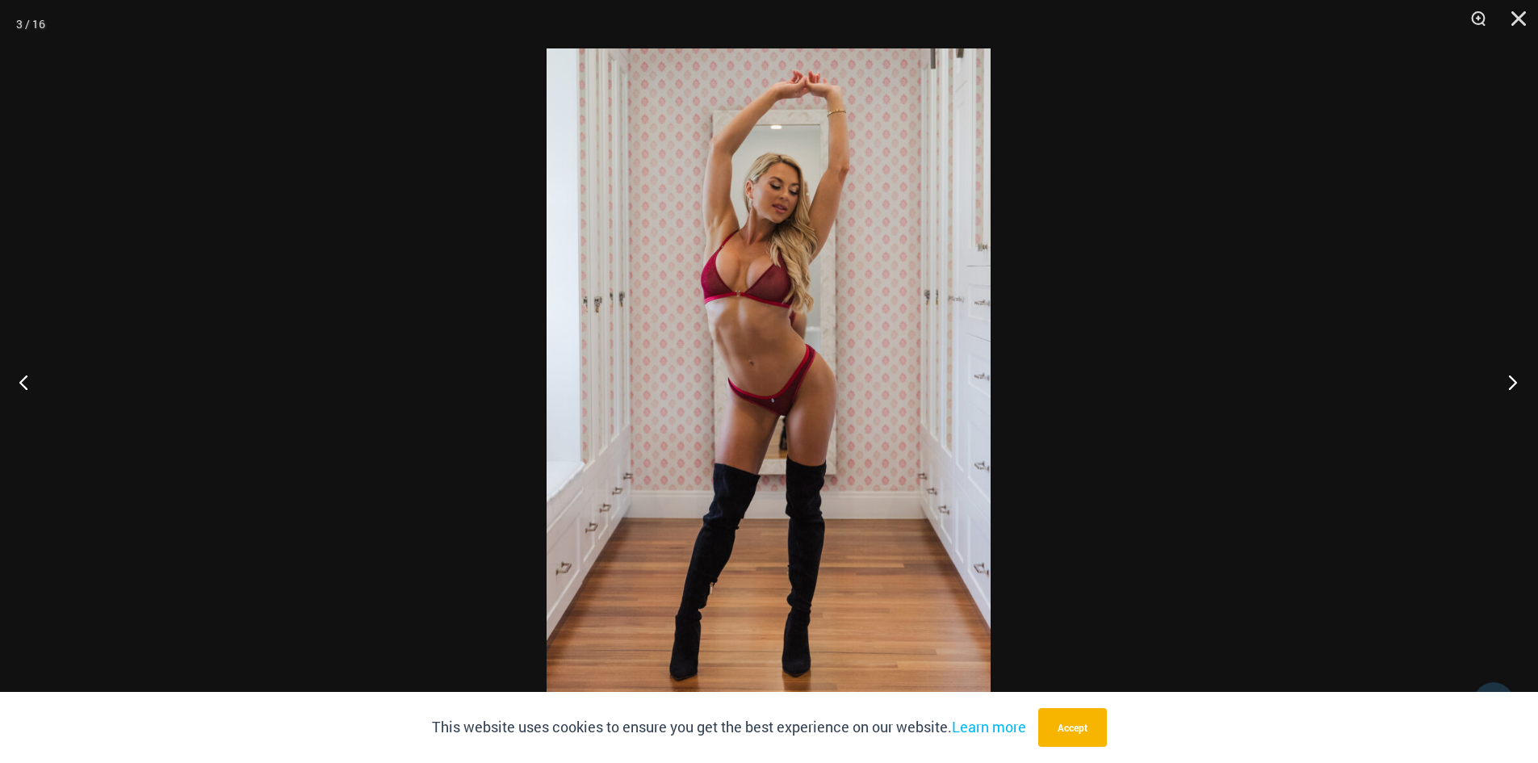
click at [1512, 384] on button "Next" at bounding box center [1508, 382] width 61 height 81
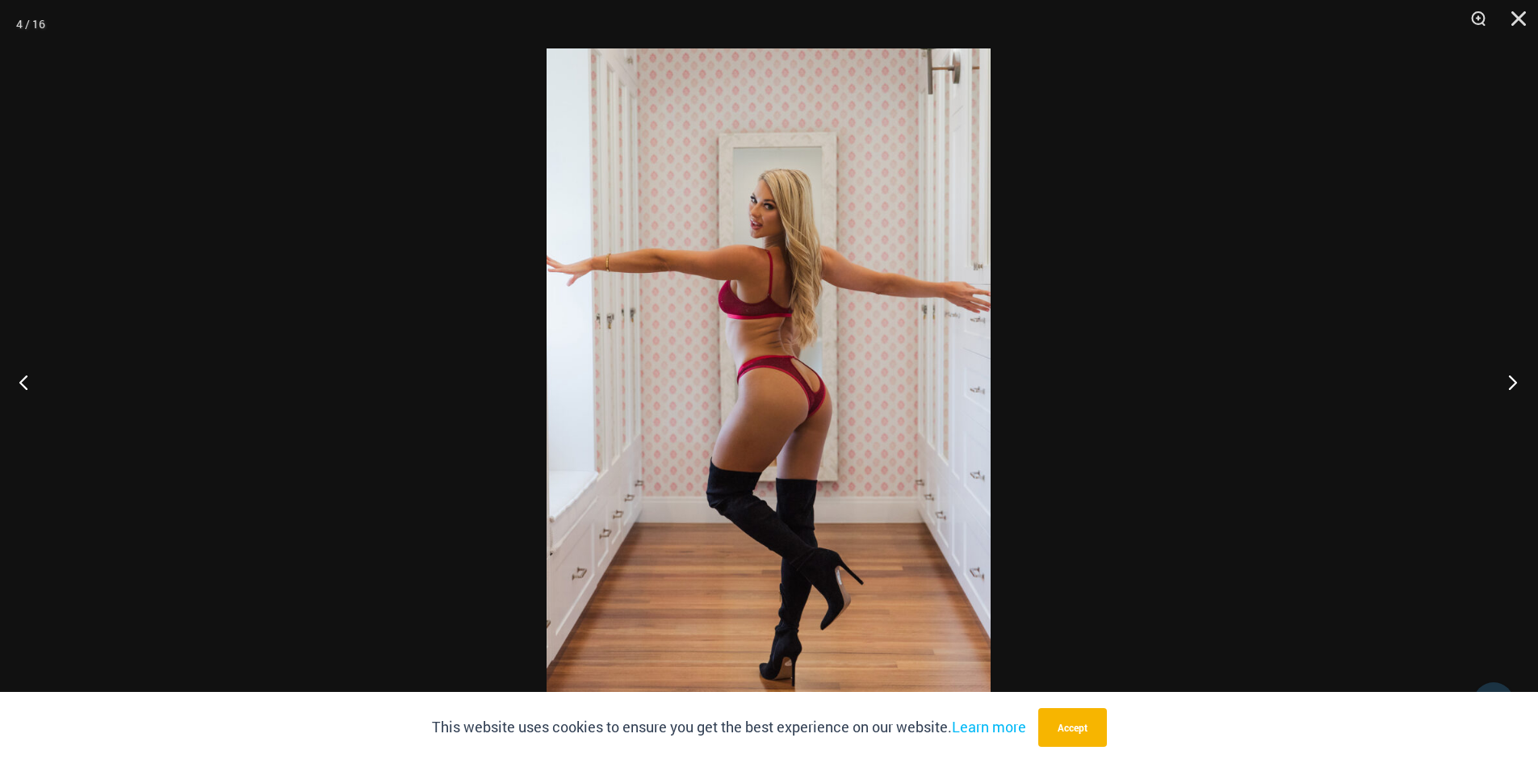
click at [1512, 384] on button "Next" at bounding box center [1508, 382] width 61 height 81
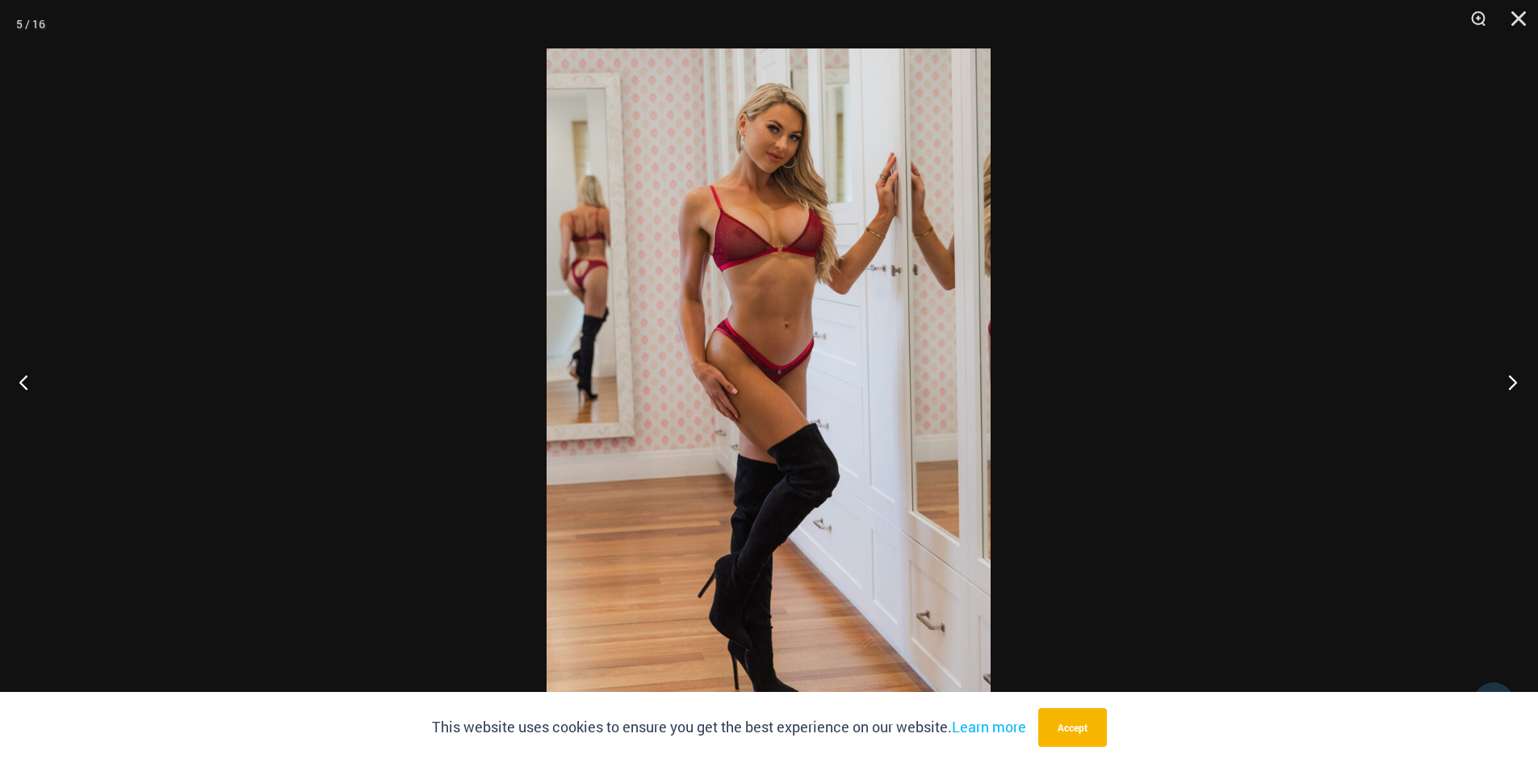
click at [1512, 384] on button "Next" at bounding box center [1508, 382] width 61 height 81
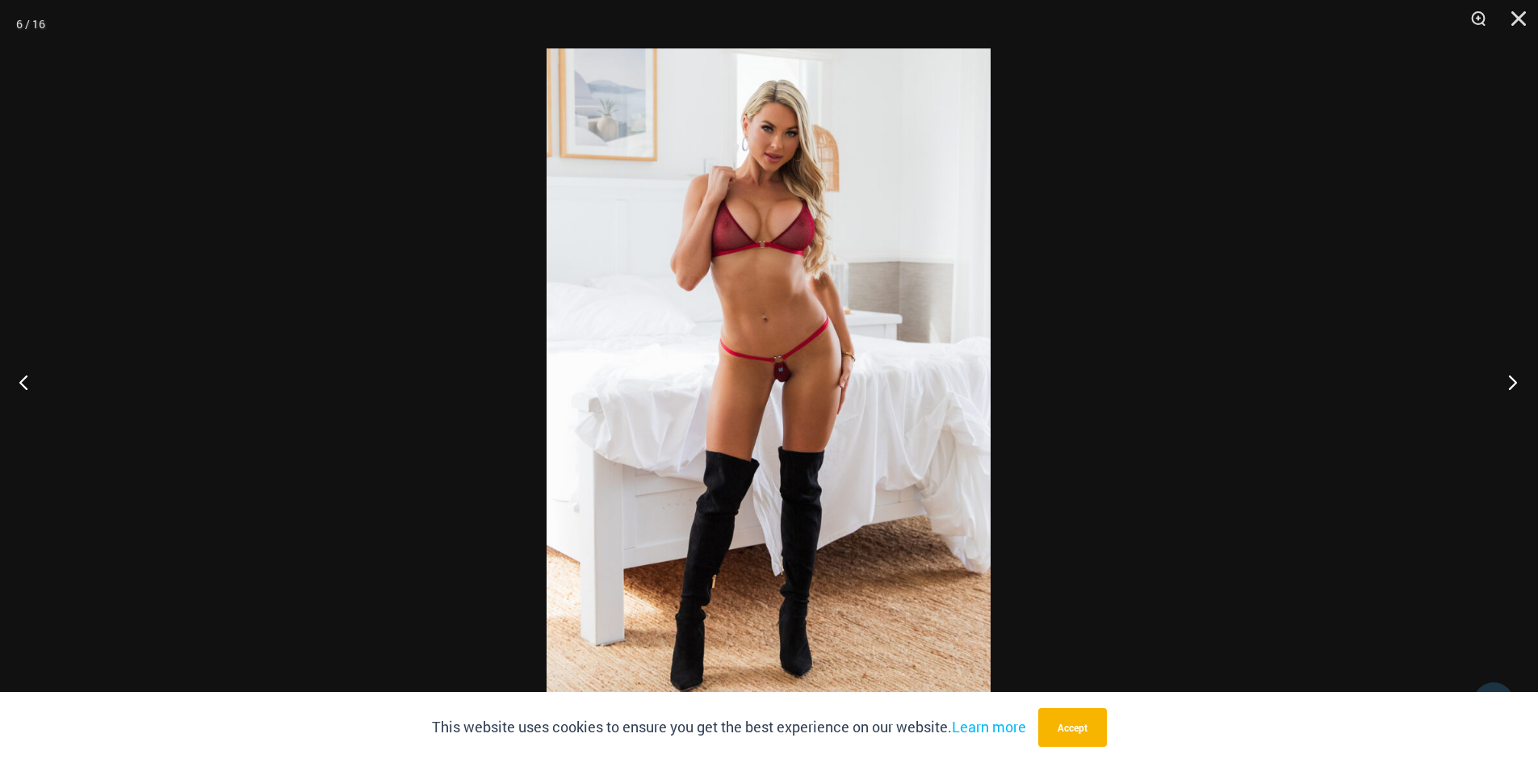
click at [1512, 384] on button "Next" at bounding box center [1508, 382] width 61 height 81
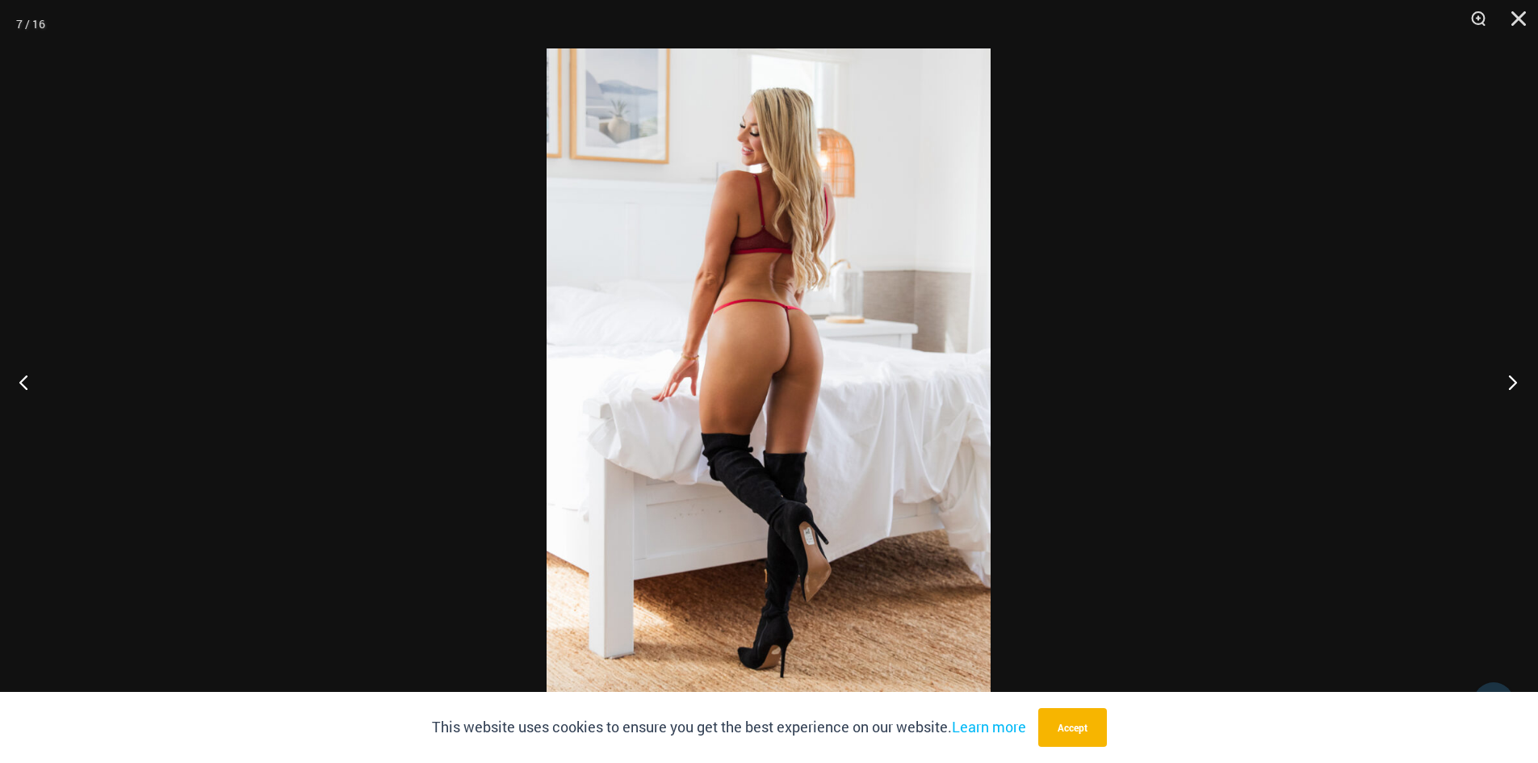
click at [1512, 384] on button "Next" at bounding box center [1508, 382] width 61 height 81
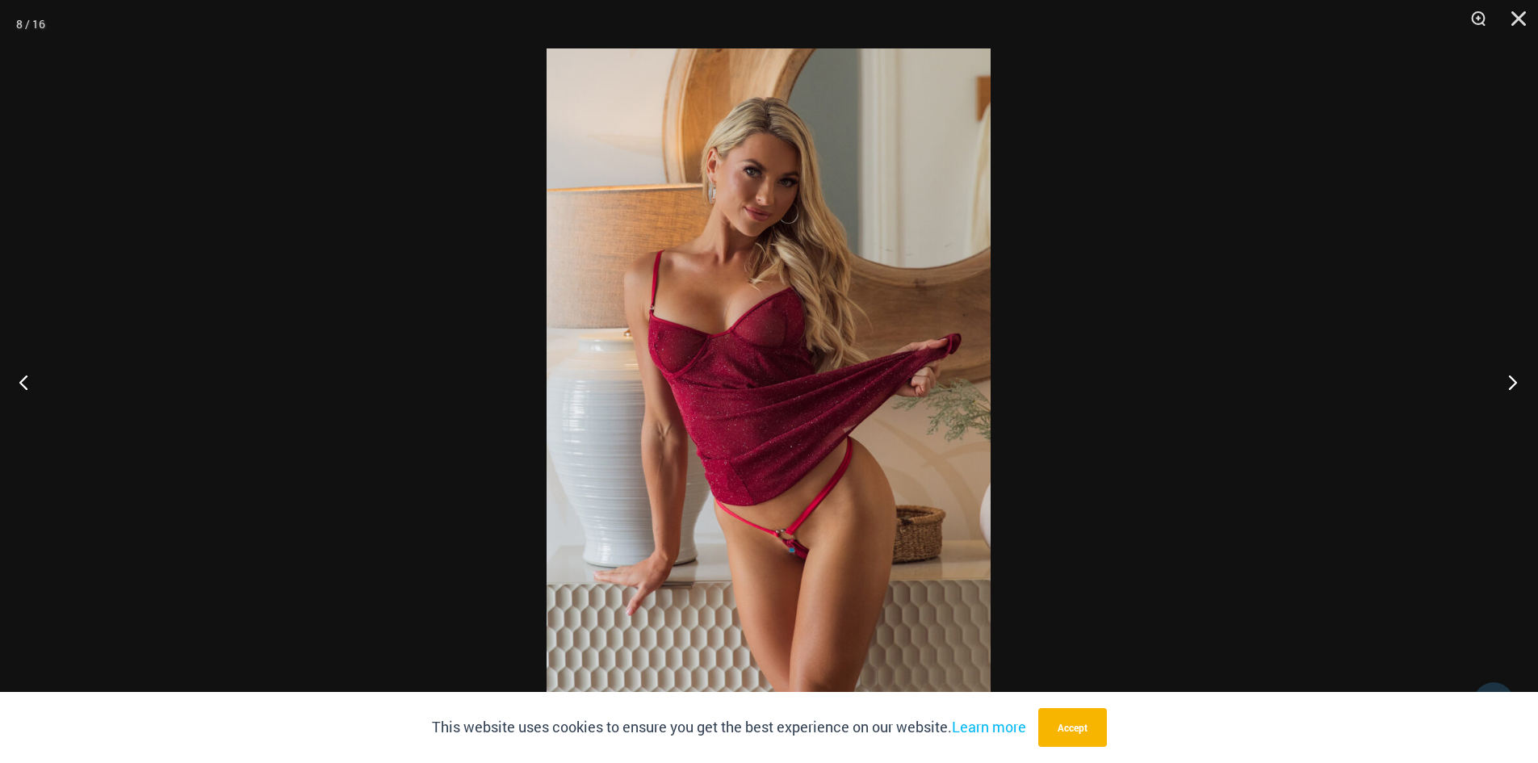
click at [1512, 384] on button "Next" at bounding box center [1508, 382] width 61 height 81
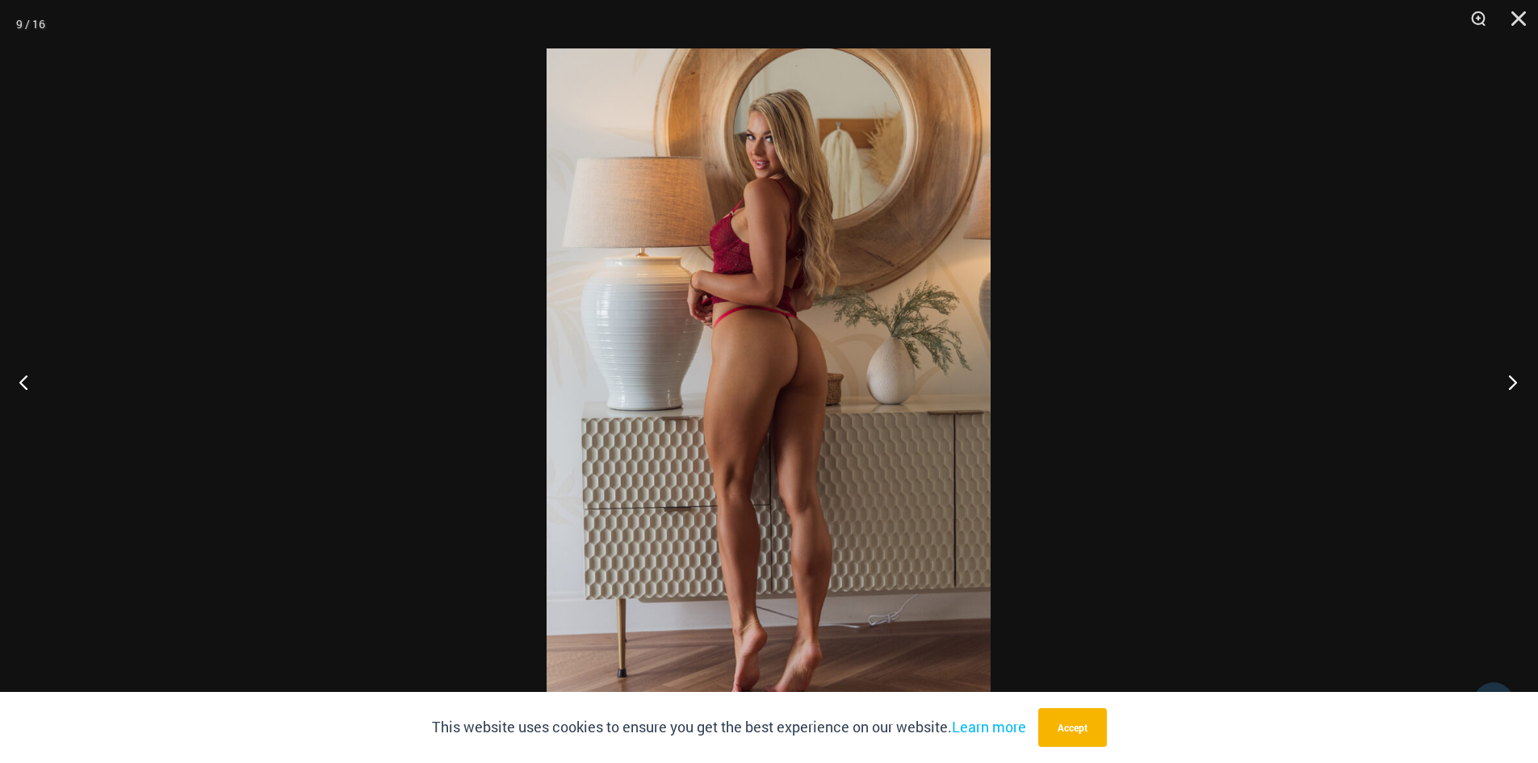
click at [1512, 384] on button "Next" at bounding box center [1508, 382] width 61 height 81
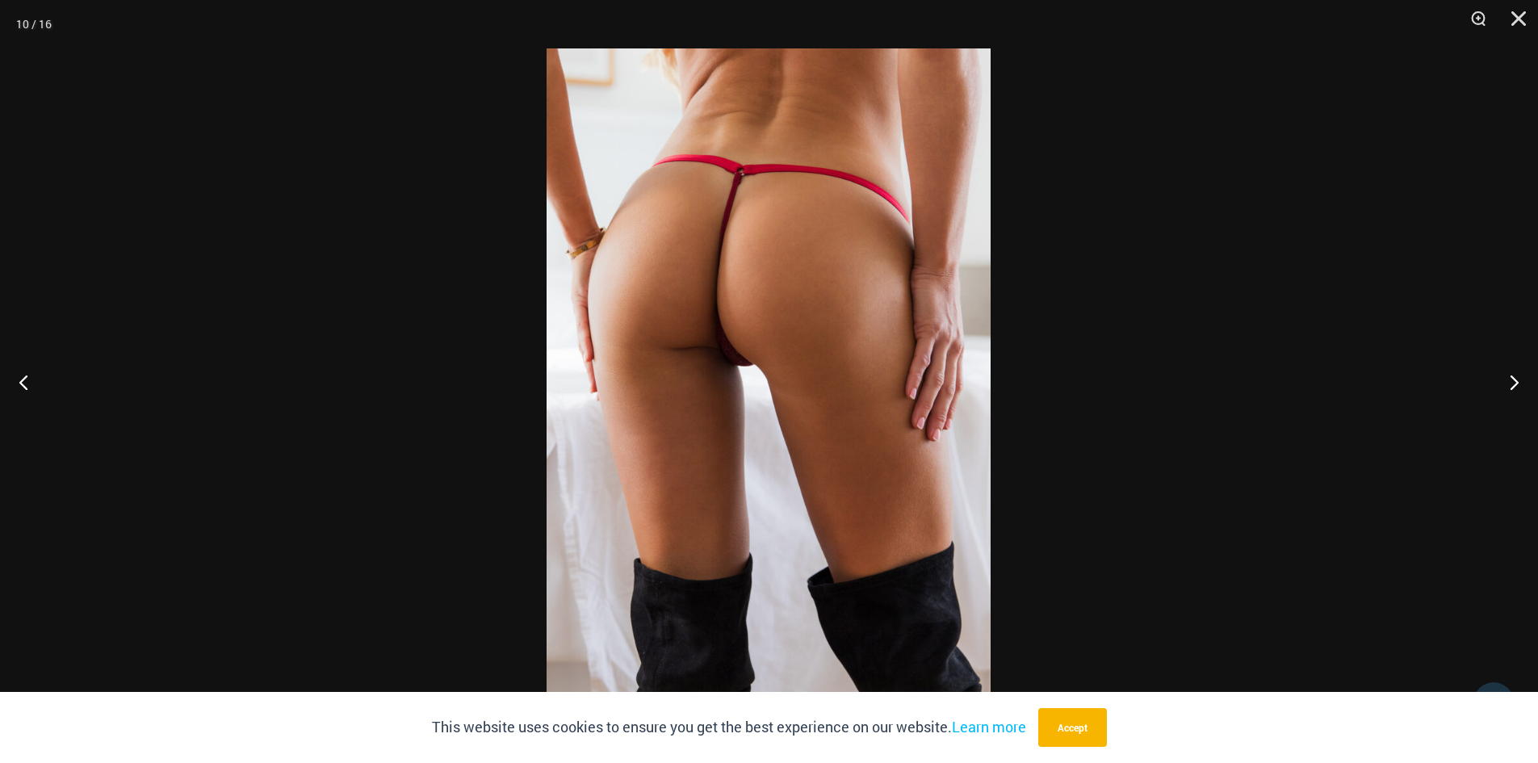
click at [755, 396] on img at bounding box center [769, 381] width 444 height 666
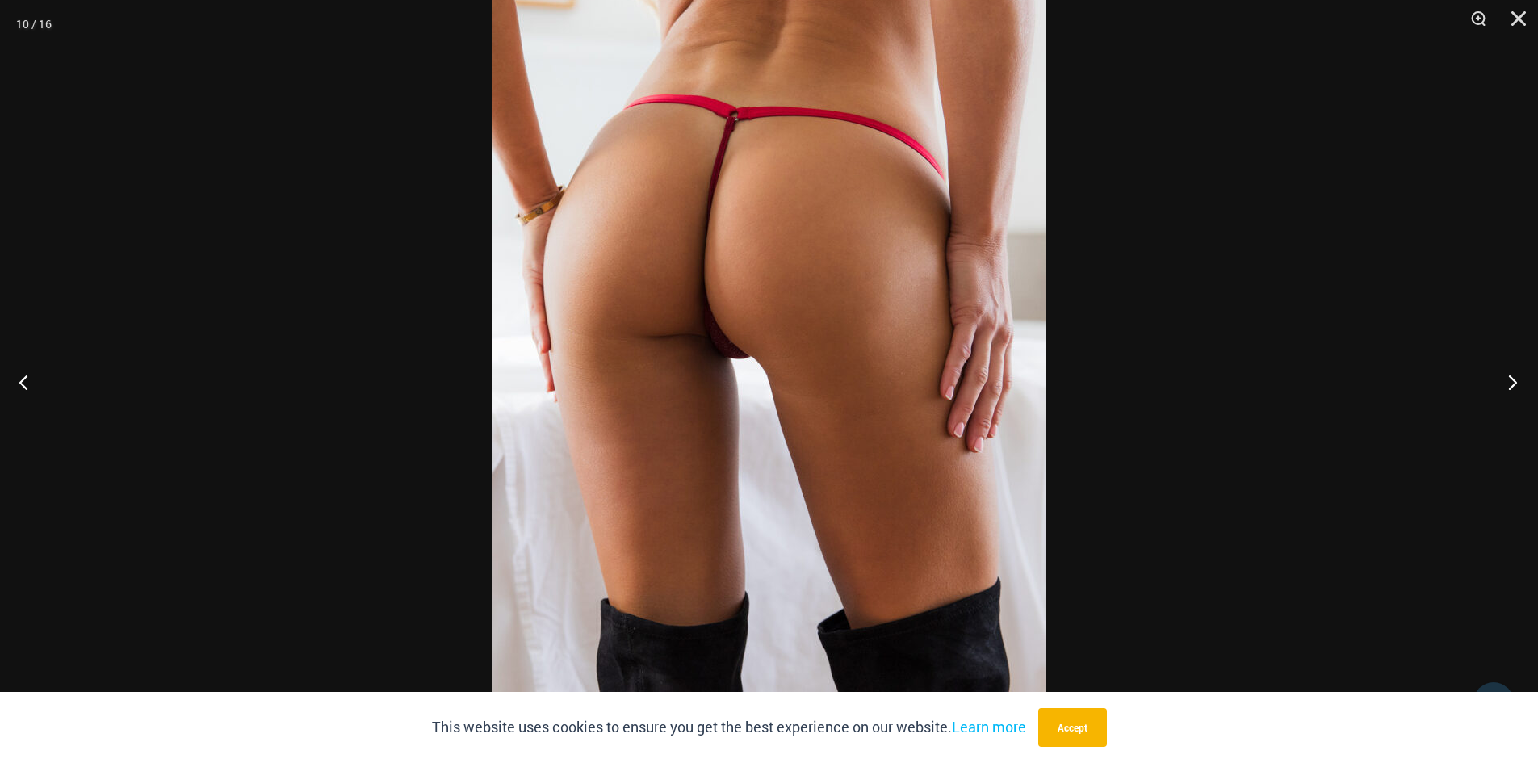
click at [1514, 381] on button "Next" at bounding box center [1508, 382] width 61 height 81
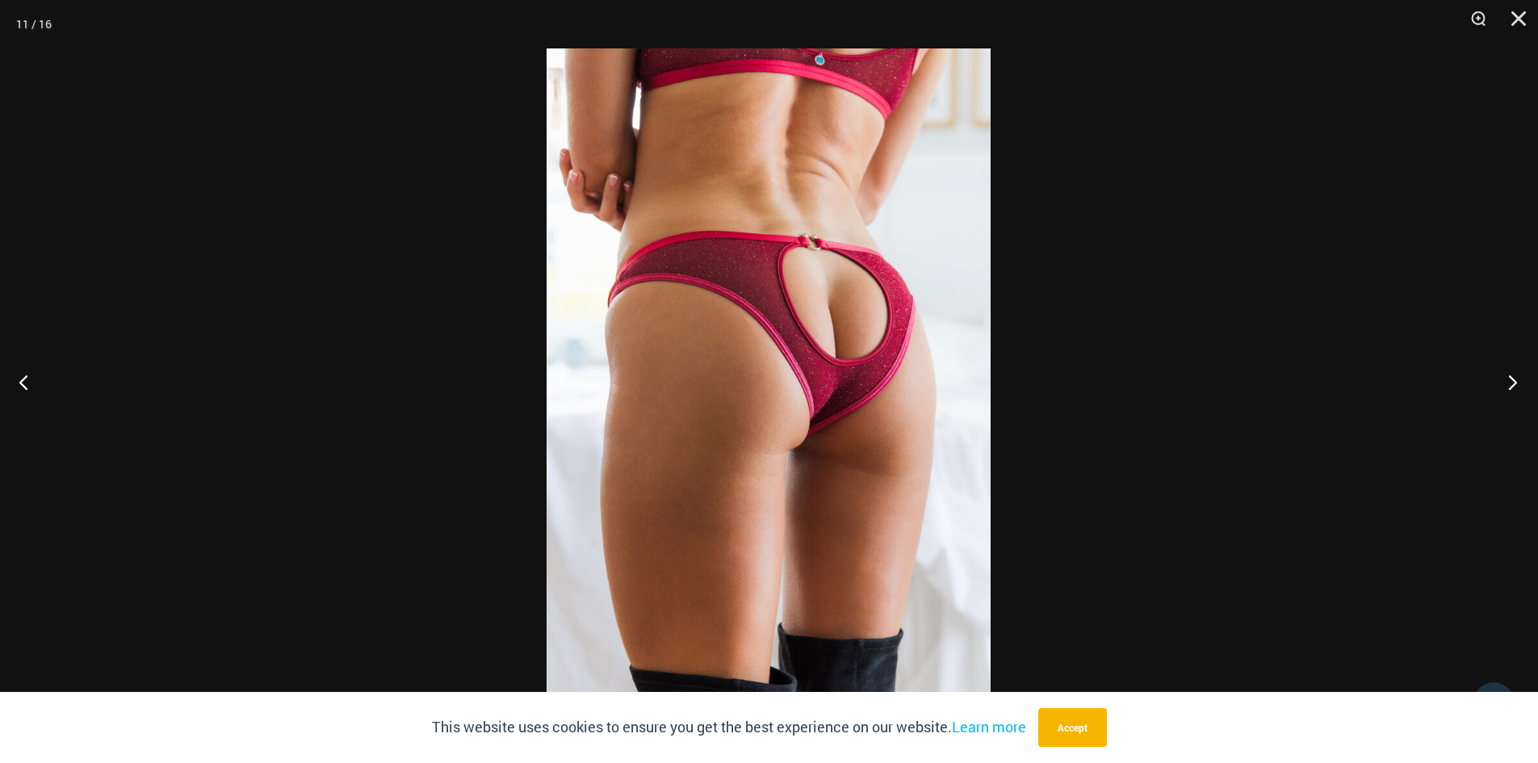
click at [1514, 381] on button "Next" at bounding box center [1508, 382] width 61 height 81
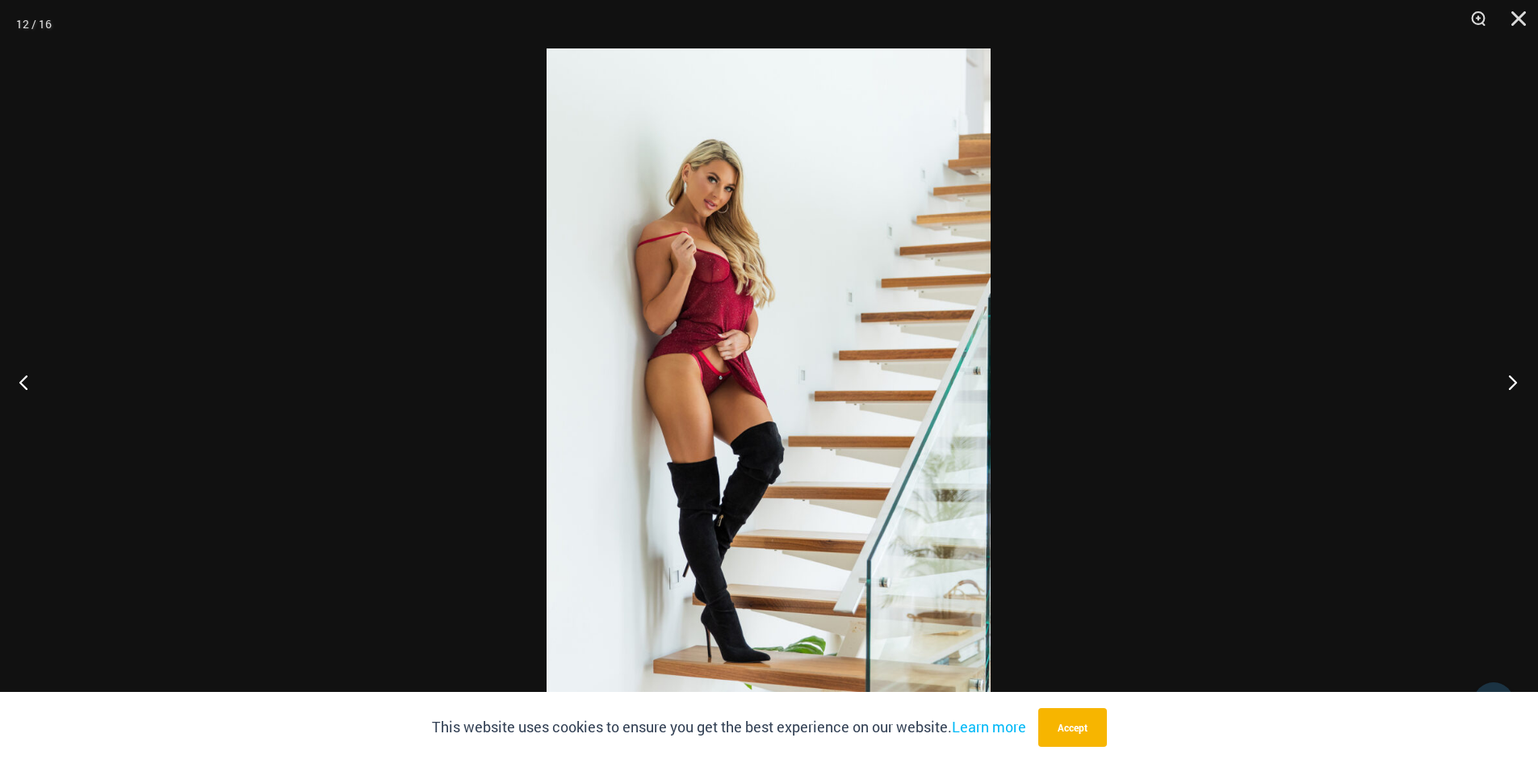
click at [1514, 381] on button "Next" at bounding box center [1508, 382] width 61 height 81
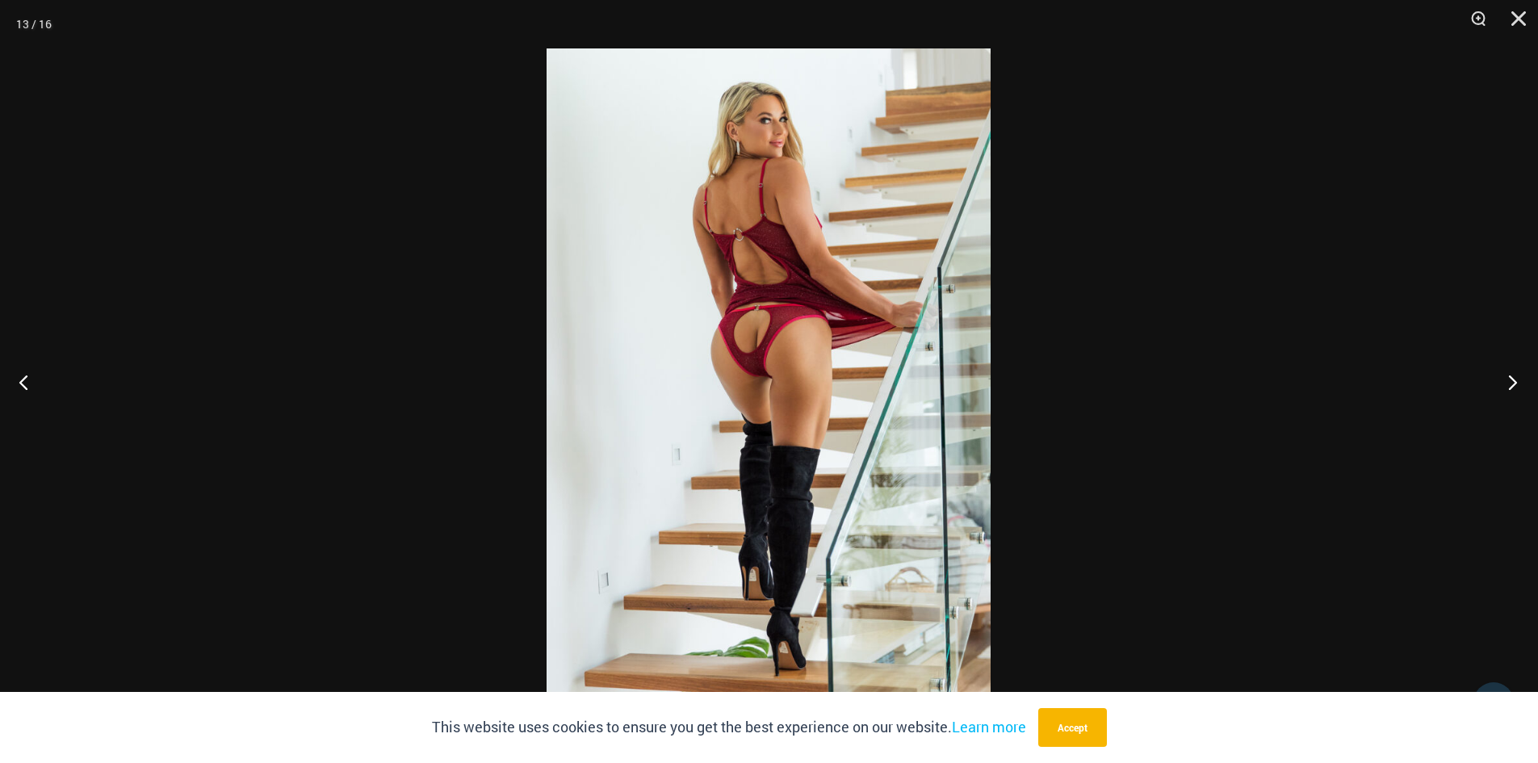
click at [1514, 381] on button "Next" at bounding box center [1508, 382] width 61 height 81
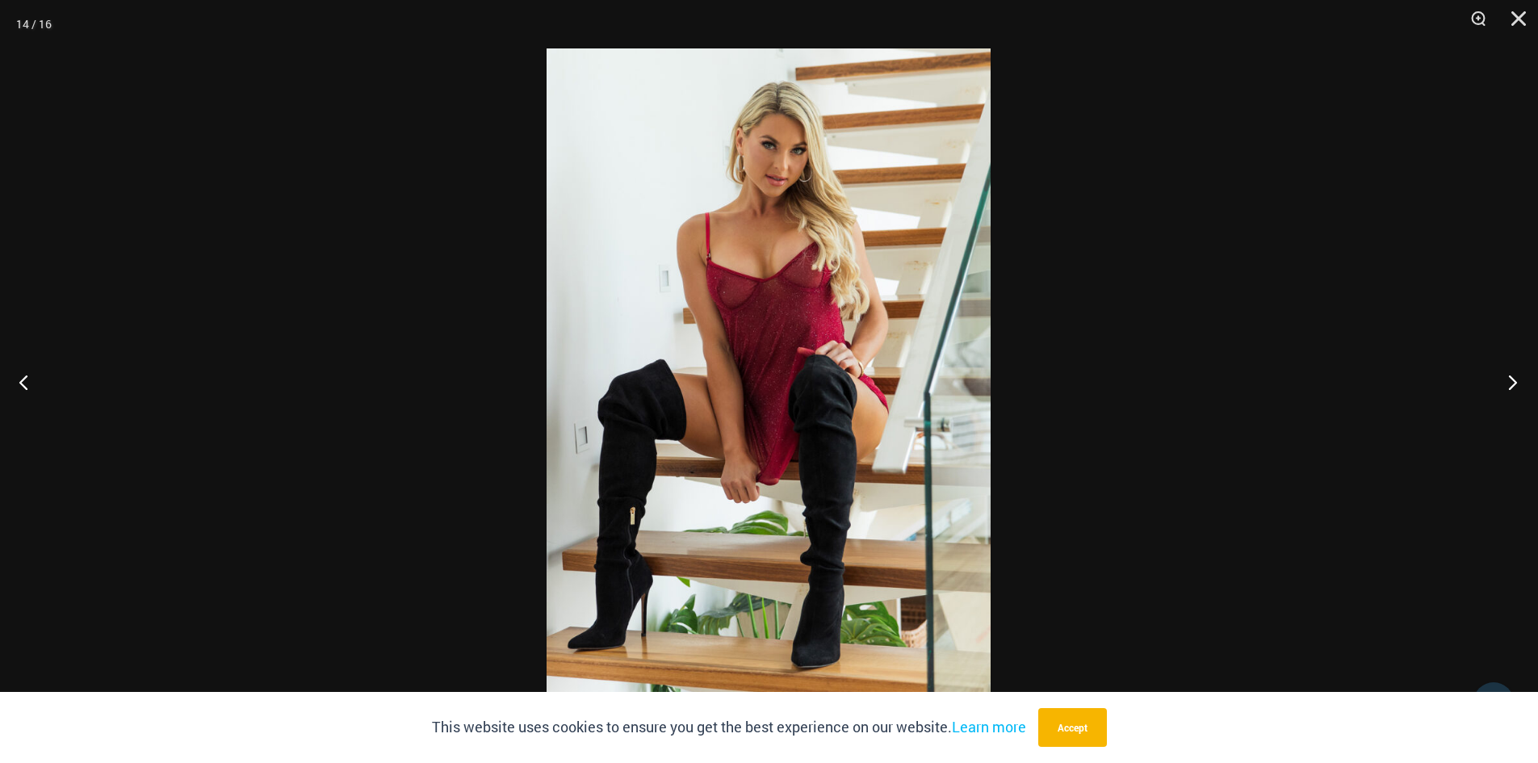
click at [1514, 381] on button "Next" at bounding box center [1508, 382] width 61 height 81
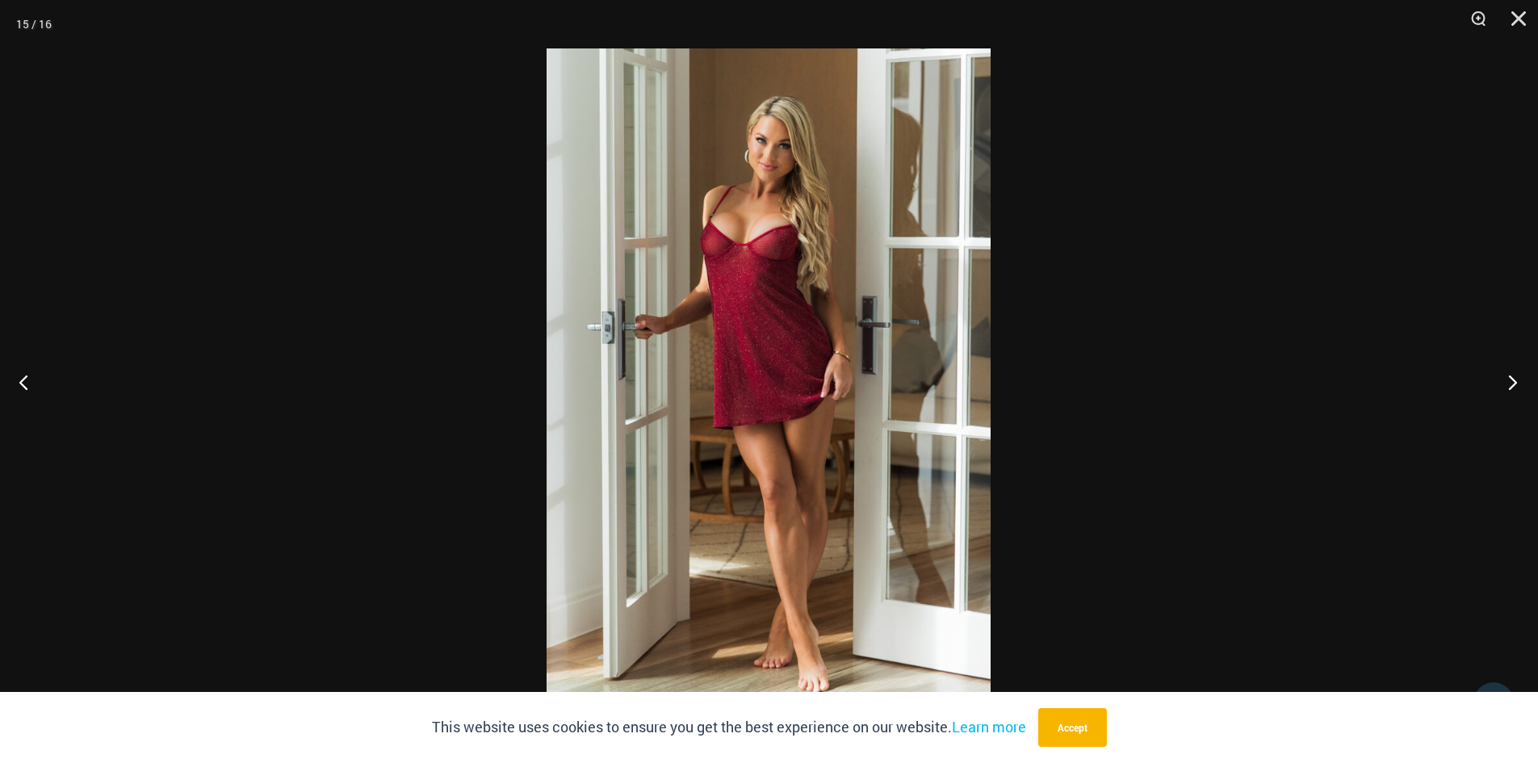
click at [1513, 380] on button "Next" at bounding box center [1508, 382] width 61 height 81
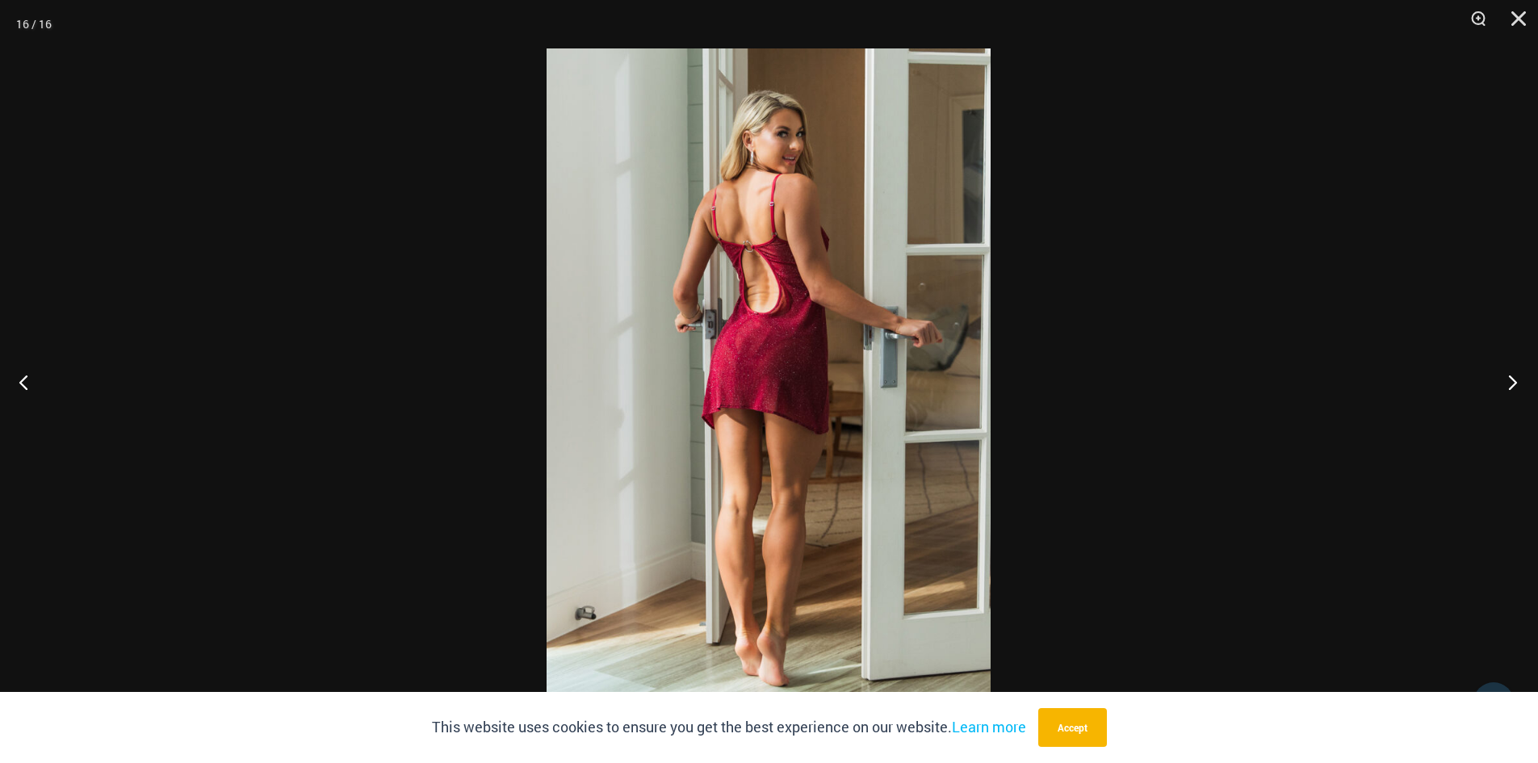
click at [1514, 380] on button "Next" at bounding box center [1508, 382] width 61 height 81
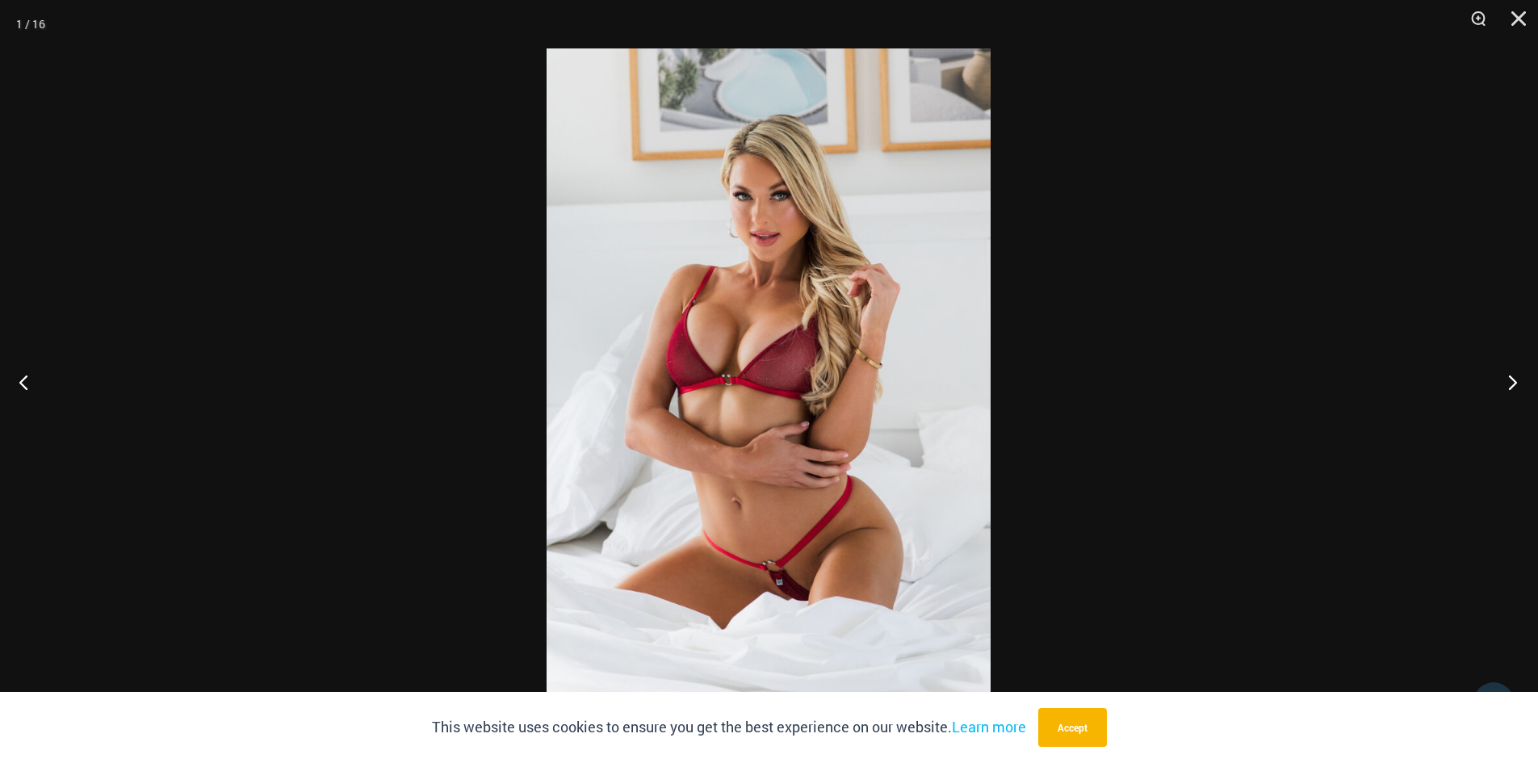
click at [1514, 380] on button "Next" at bounding box center [1508, 382] width 61 height 81
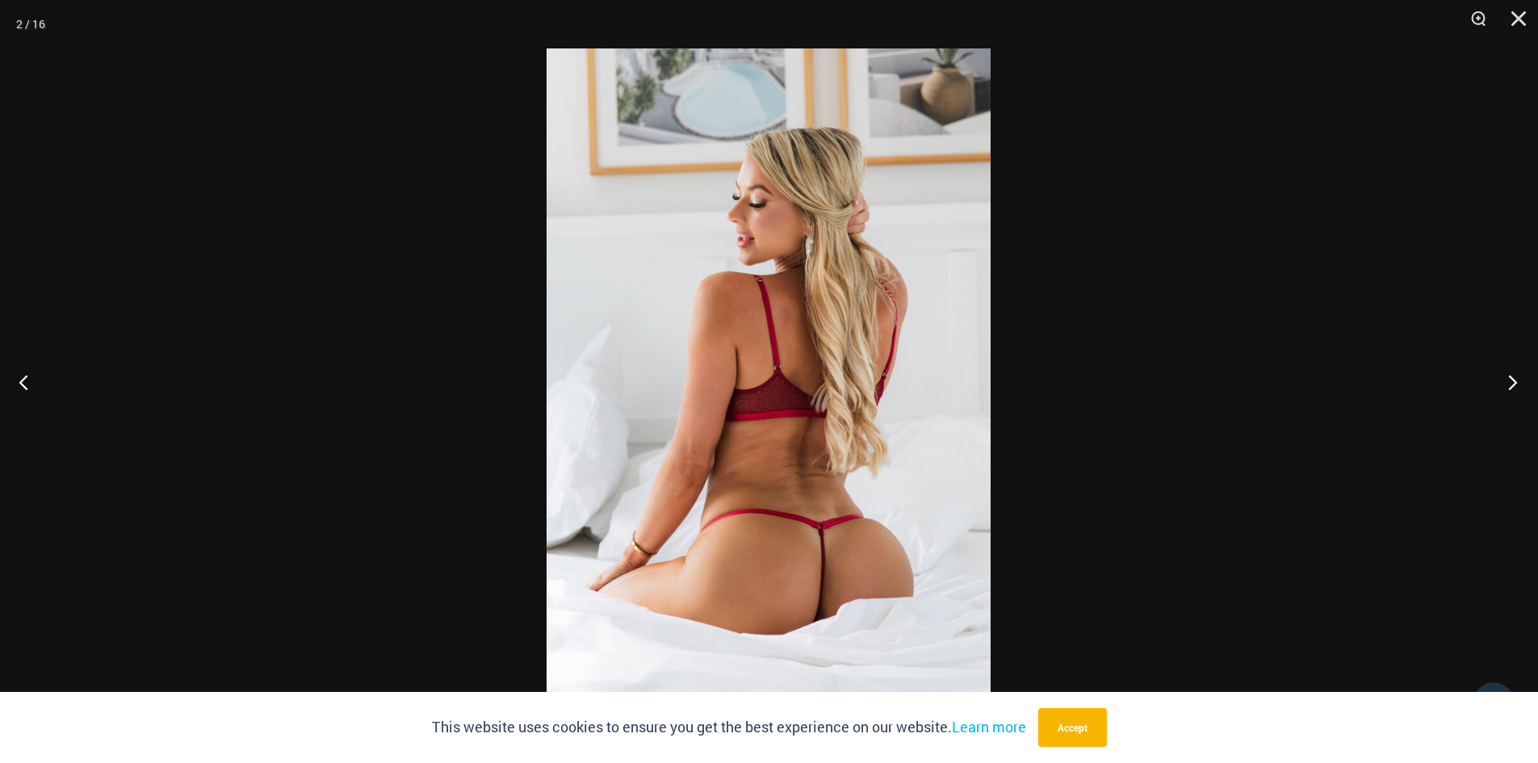
click at [1514, 380] on button "Next" at bounding box center [1508, 382] width 61 height 81
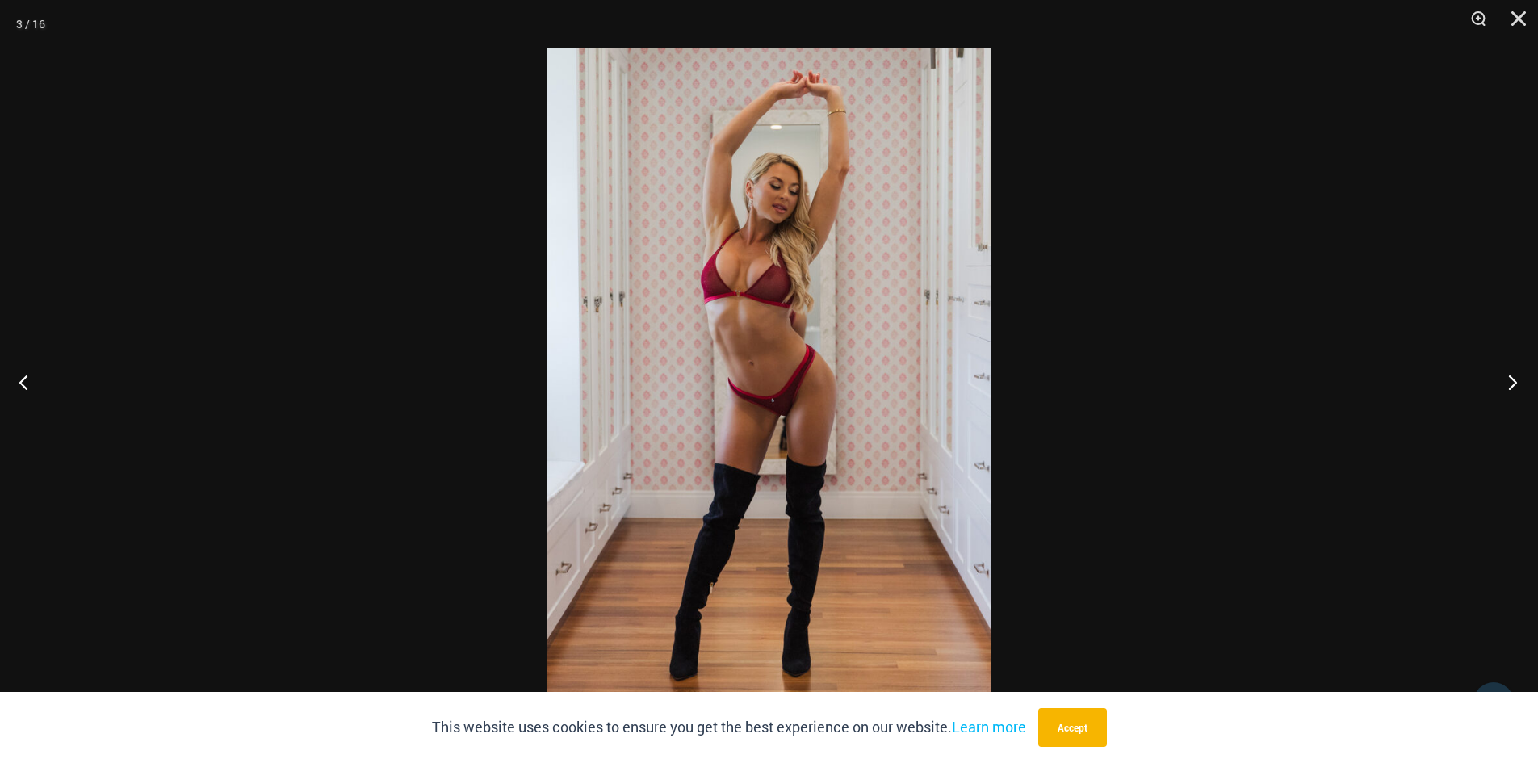
click at [1514, 380] on button "Next" at bounding box center [1508, 382] width 61 height 81
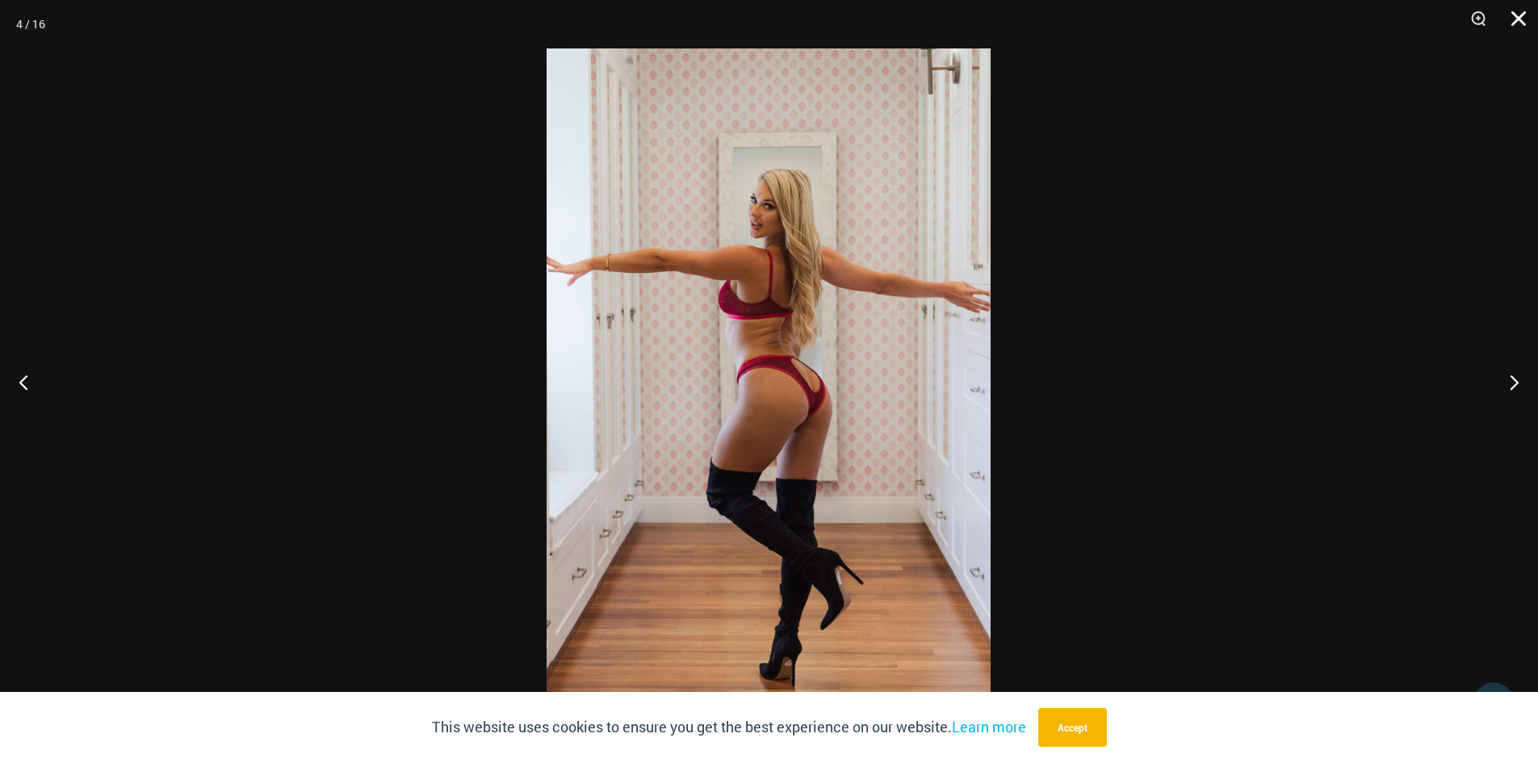
click at [1512, 23] on button "Close" at bounding box center [1513, 24] width 40 height 48
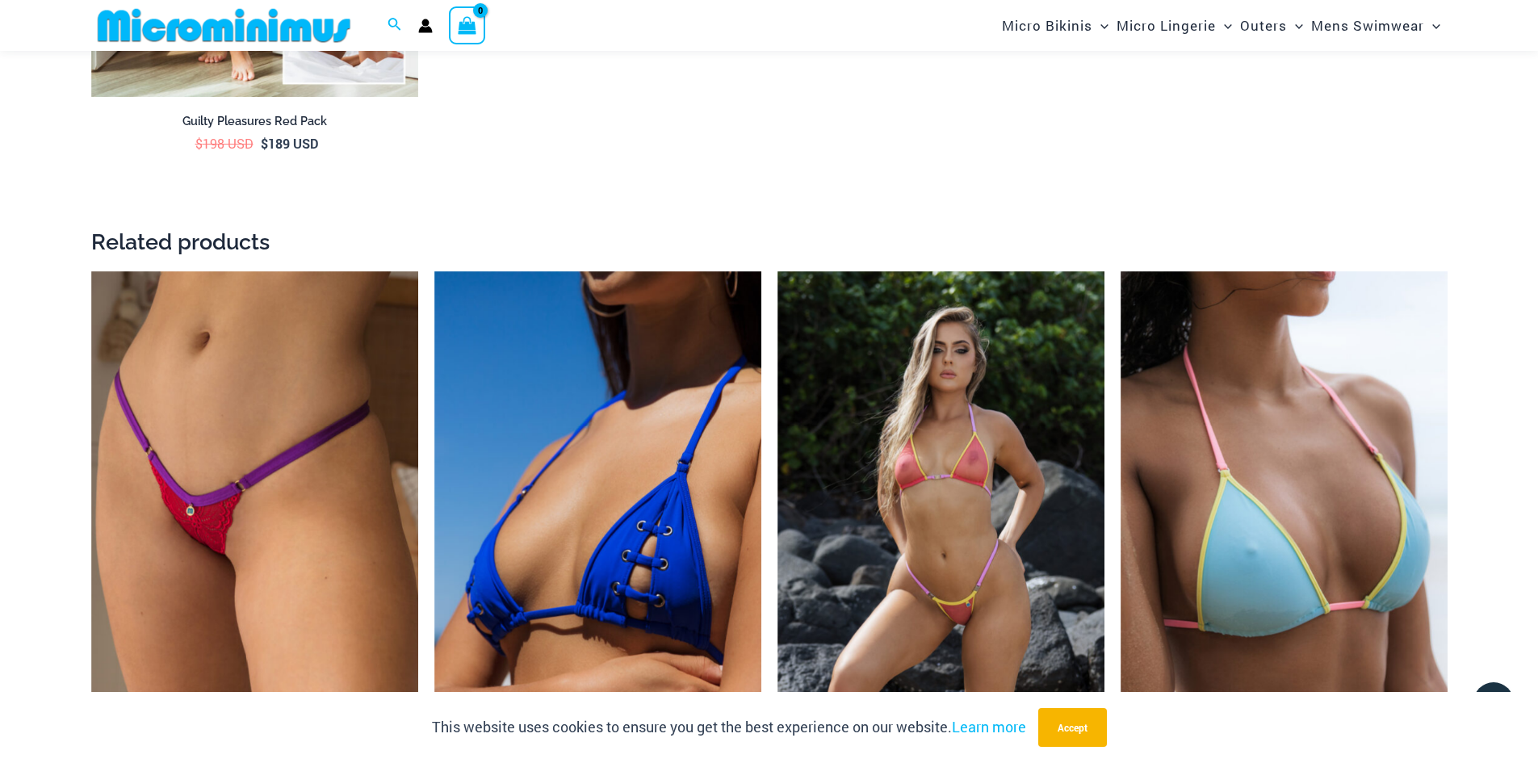
scroll to position [3467, 0]
